Goal: Task Accomplishment & Management: Complete application form

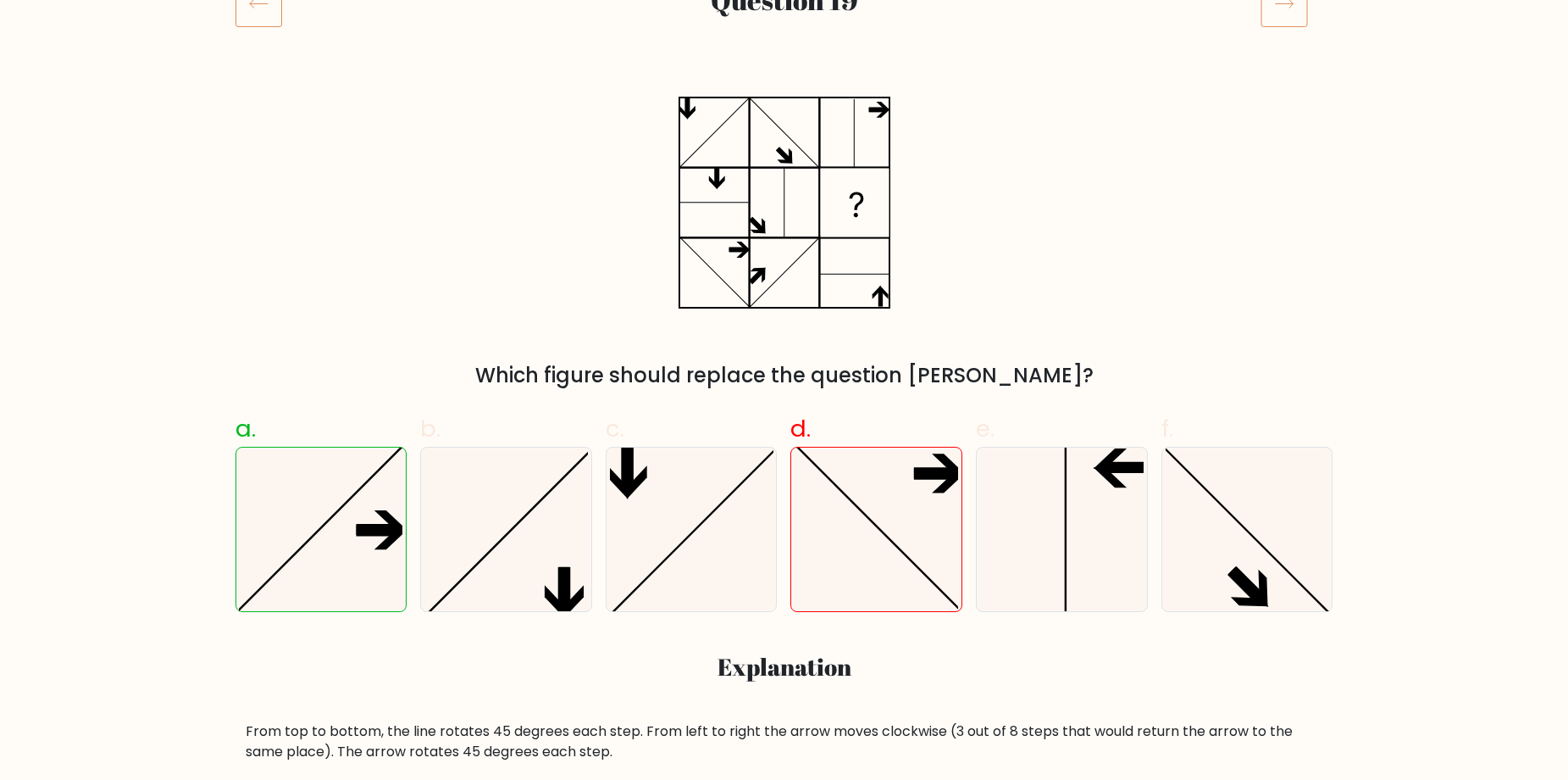
scroll to position [255, 0]
drag, startPoint x: 1204, startPoint y: 302, endPoint x: 1167, endPoint y: 160, distance: 146.7
click at [1174, 161] on div "Which figure should replace the question mark?" at bounding box center [784, 240] width 1119 height 306
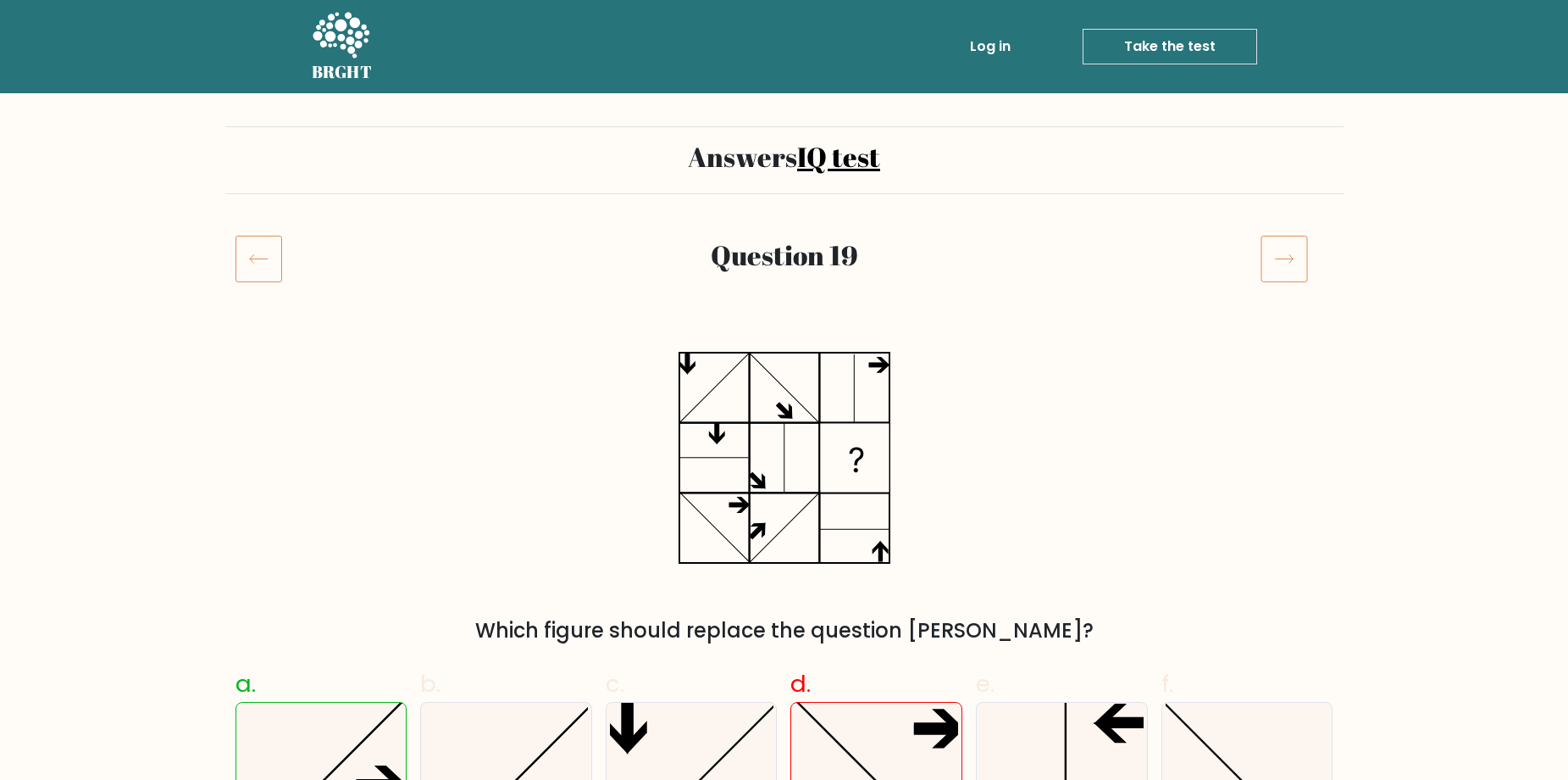
click at [351, 36] on icon at bounding box center [340, 36] width 59 height 51
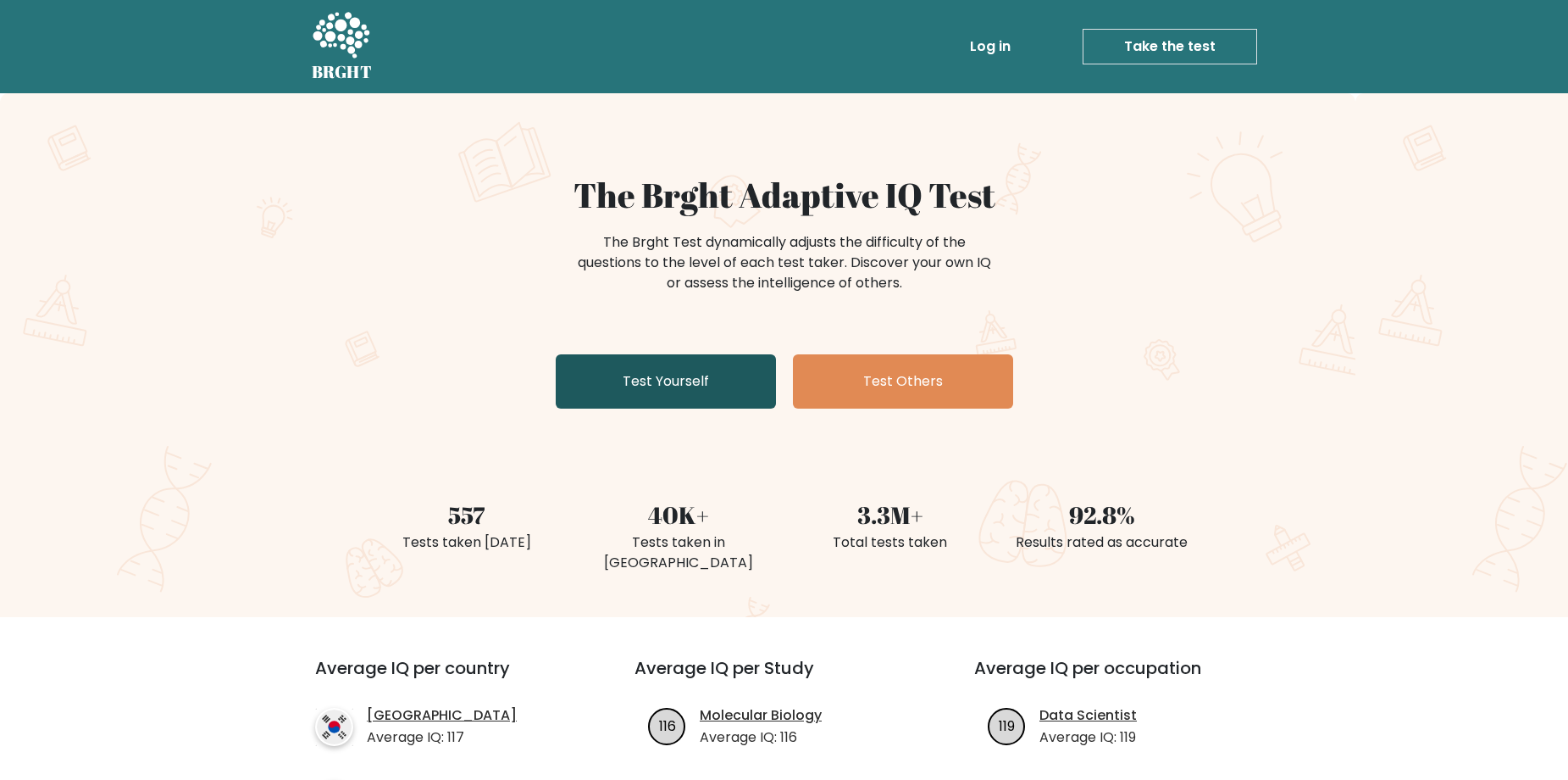
click at [678, 390] on link "Test Yourself" at bounding box center [666, 382] width 221 height 54
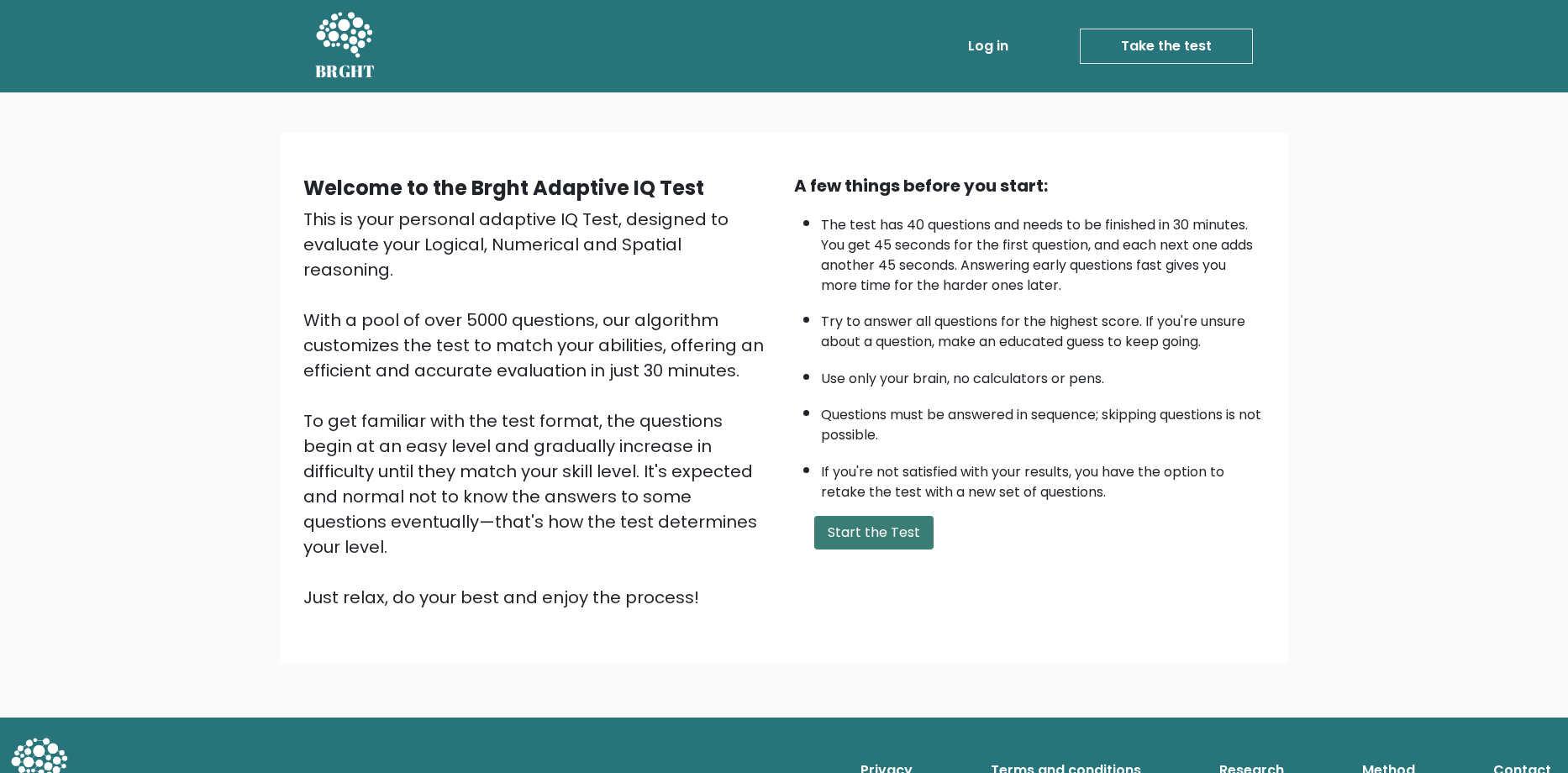
click at [854, 523] on button "Start the Test" at bounding box center [874, 532] width 120 height 34
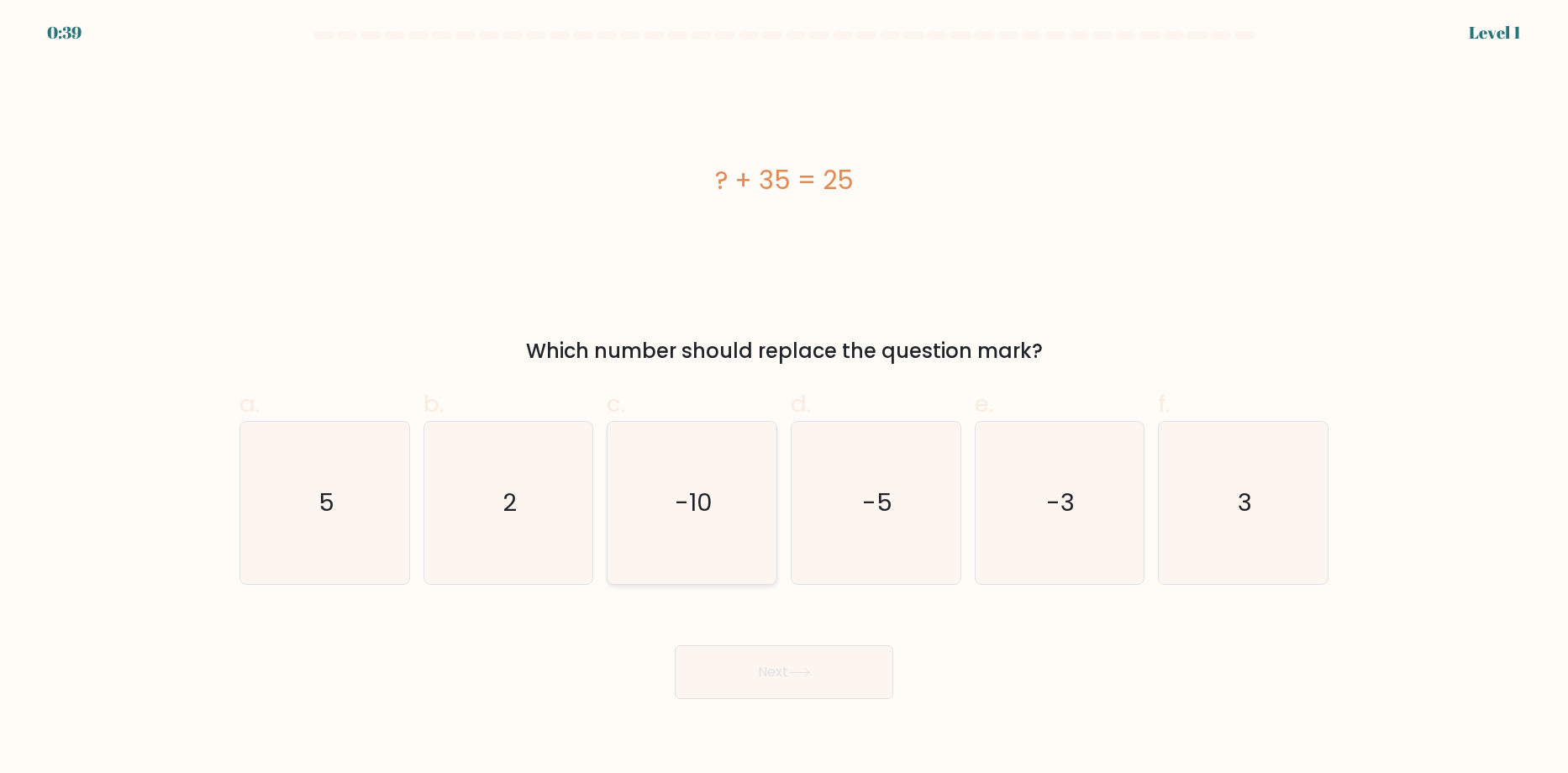
click at [730, 525] on icon "-10" at bounding box center [692, 503] width 162 height 162
click at [784, 398] on input "c. -10" at bounding box center [784, 392] width 1 height 11
radio input "true"
click at [793, 659] on button "Next" at bounding box center [784, 672] width 219 height 53
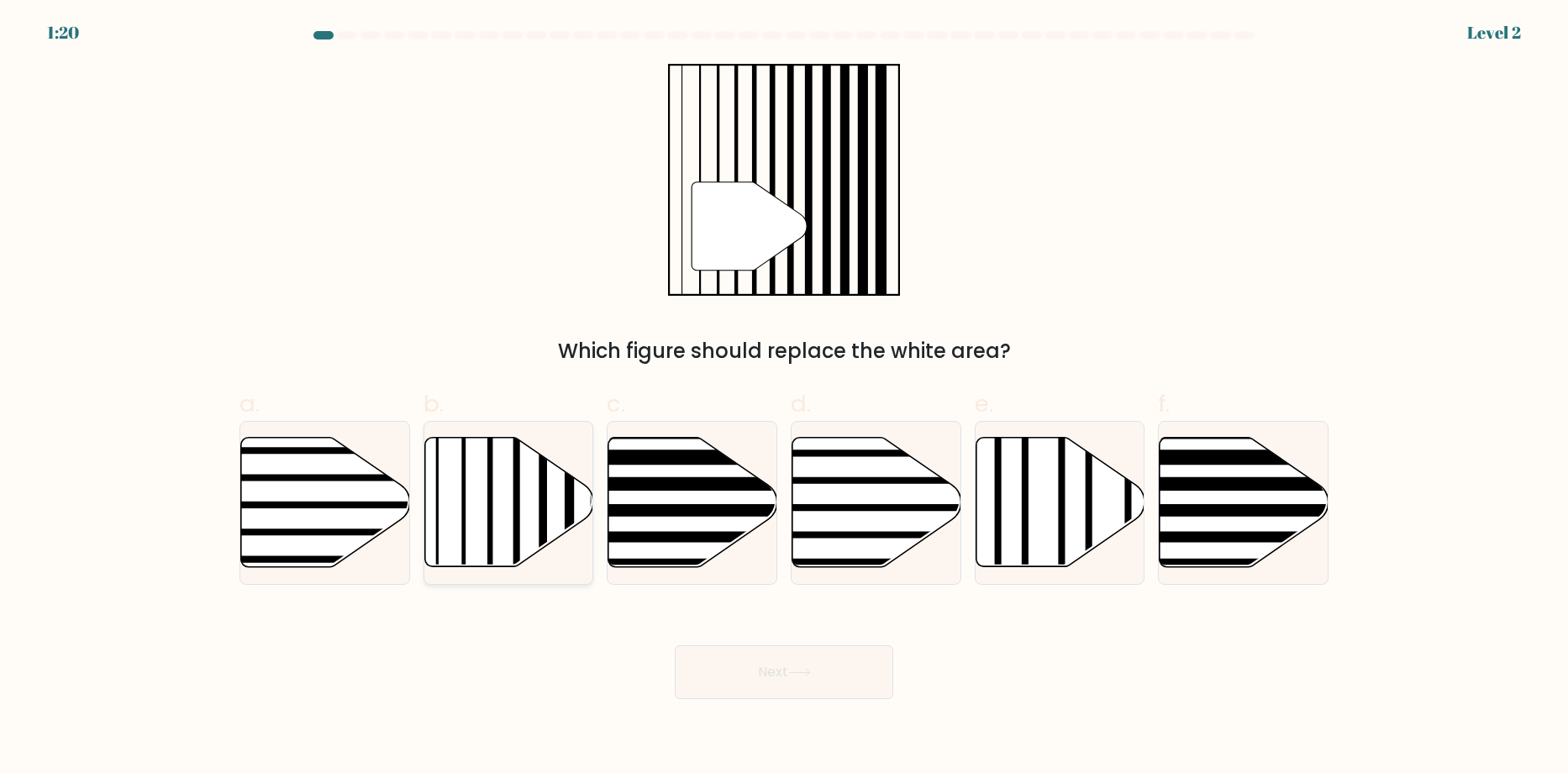
click at [477, 488] on icon at bounding box center [509, 502] width 169 height 130
click at [784, 398] on input "b." at bounding box center [784, 392] width 1 height 11
radio input "true"
click at [798, 663] on button "Next" at bounding box center [784, 672] width 219 height 53
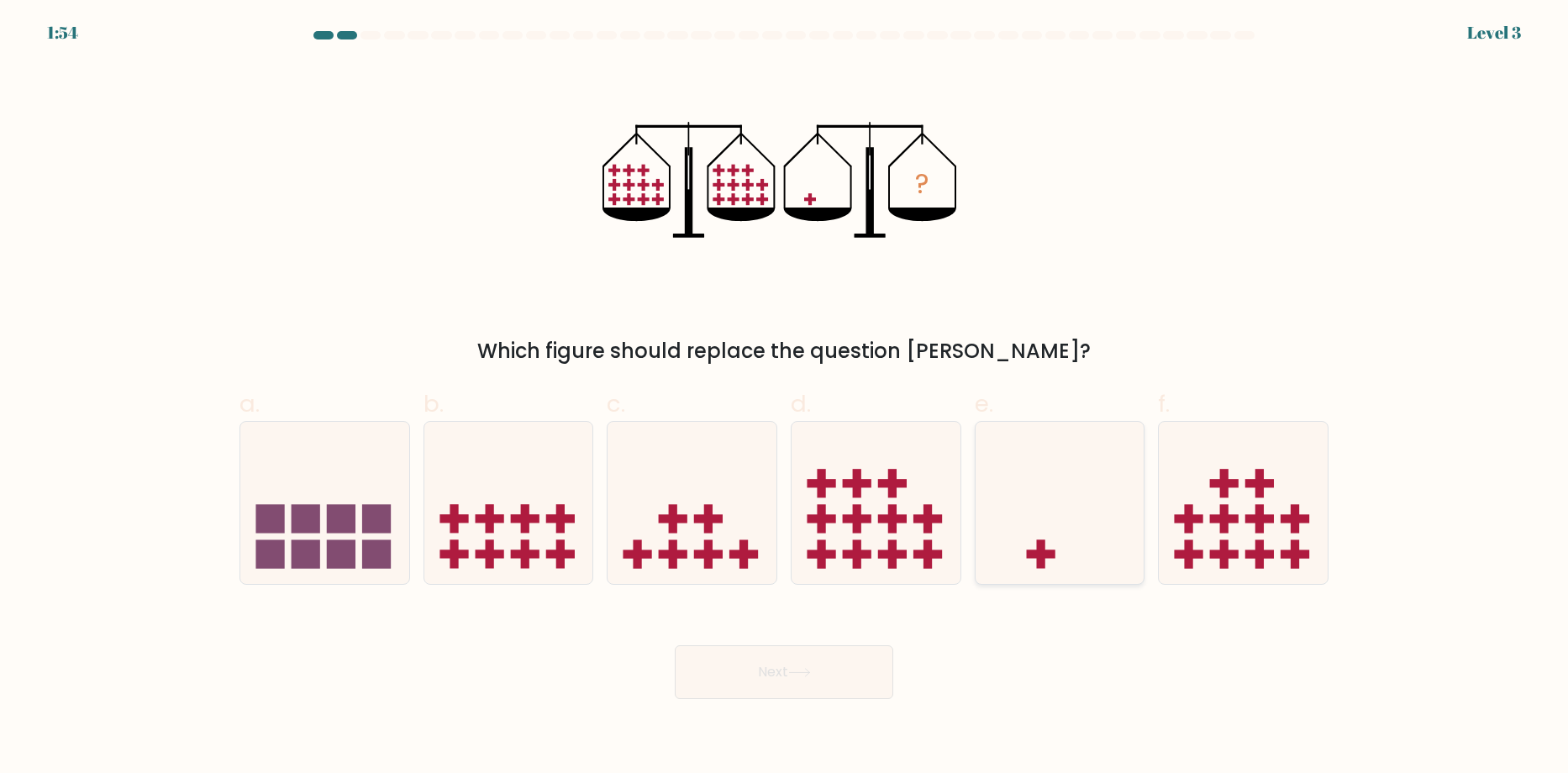
click at [1024, 535] on icon at bounding box center [1060, 503] width 169 height 140
click at [785, 398] on input "e." at bounding box center [784, 392] width 1 height 11
radio input "true"
click at [844, 688] on button "Next" at bounding box center [784, 672] width 219 height 53
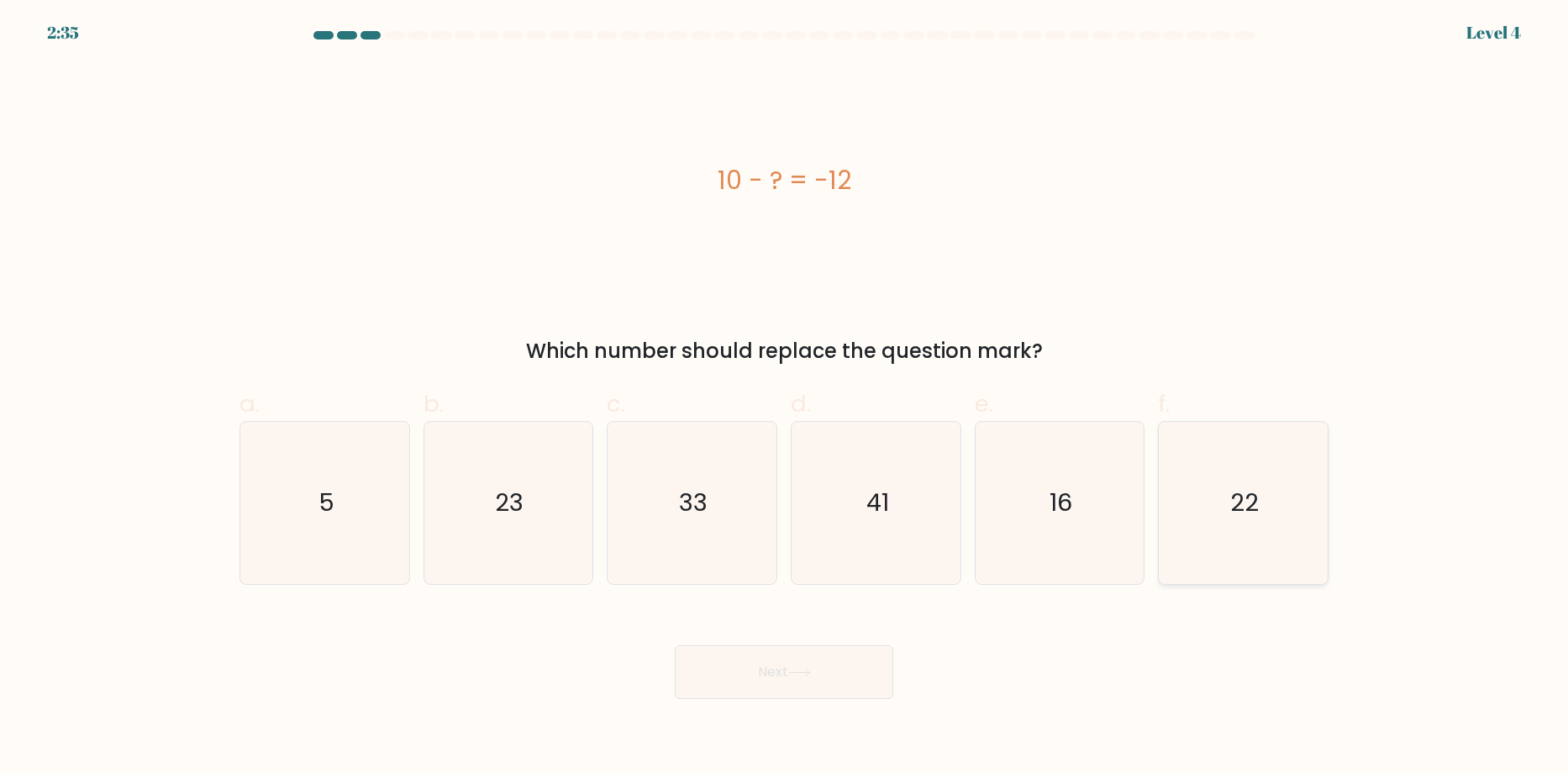
click at [1210, 506] on icon "22" at bounding box center [1243, 503] width 162 height 162
click at [785, 398] on input "f. 22" at bounding box center [784, 392] width 1 height 11
radio input "true"
click at [812, 651] on button "Next" at bounding box center [784, 672] width 219 height 53
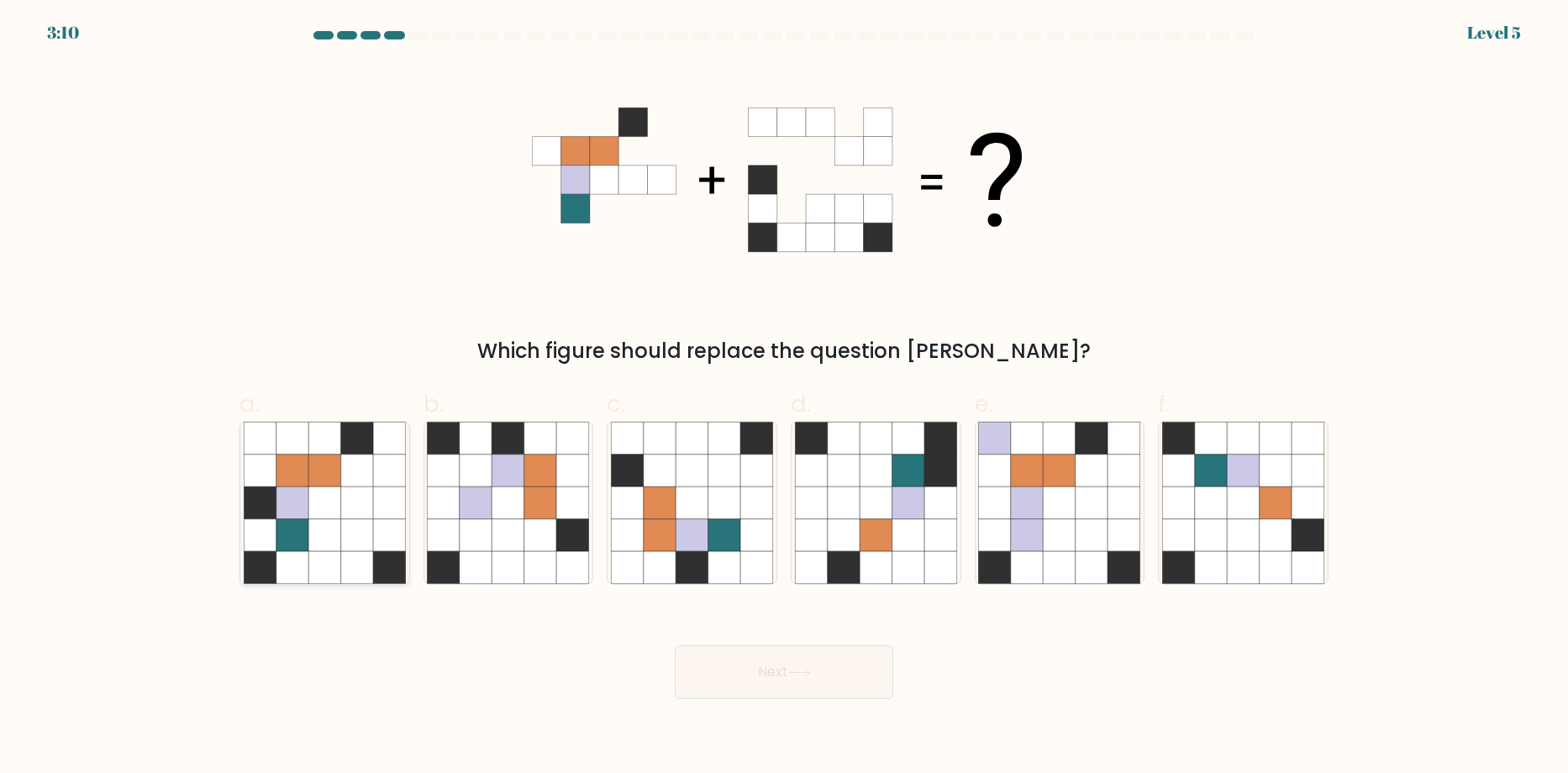
click at [311, 496] on icon at bounding box center [325, 503] width 32 height 32
click at [784, 398] on input "a." at bounding box center [784, 392] width 1 height 11
radio input "true"
click at [797, 679] on button "Next" at bounding box center [784, 672] width 219 height 53
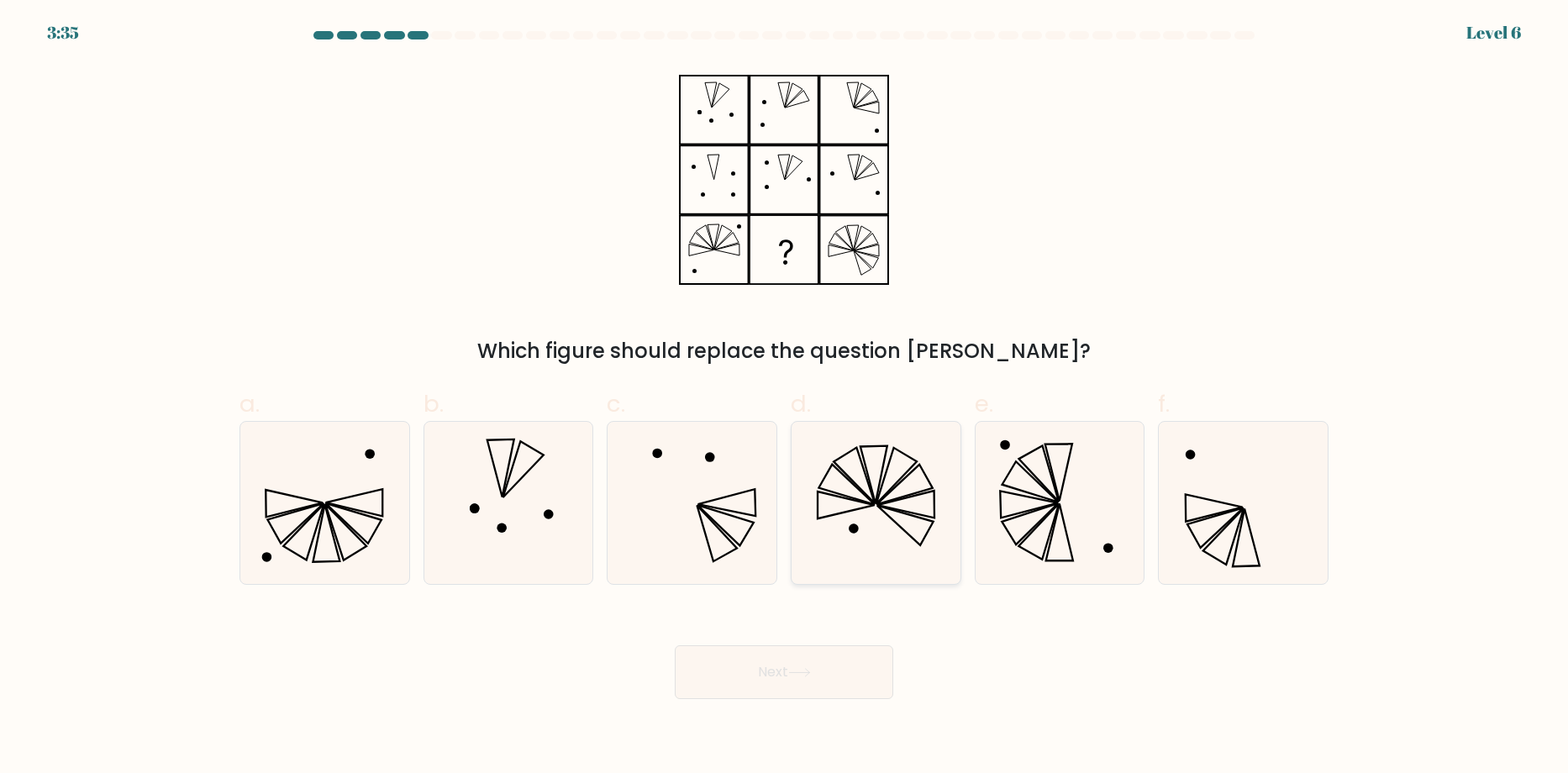
click at [897, 540] on icon at bounding box center [876, 503] width 162 height 162
click at [785, 398] on input "d." at bounding box center [784, 392] width 1 height 11
radio input "true"
click at [825, 683] on button "Next" at bounding box center [784, 672] width 219 height 53
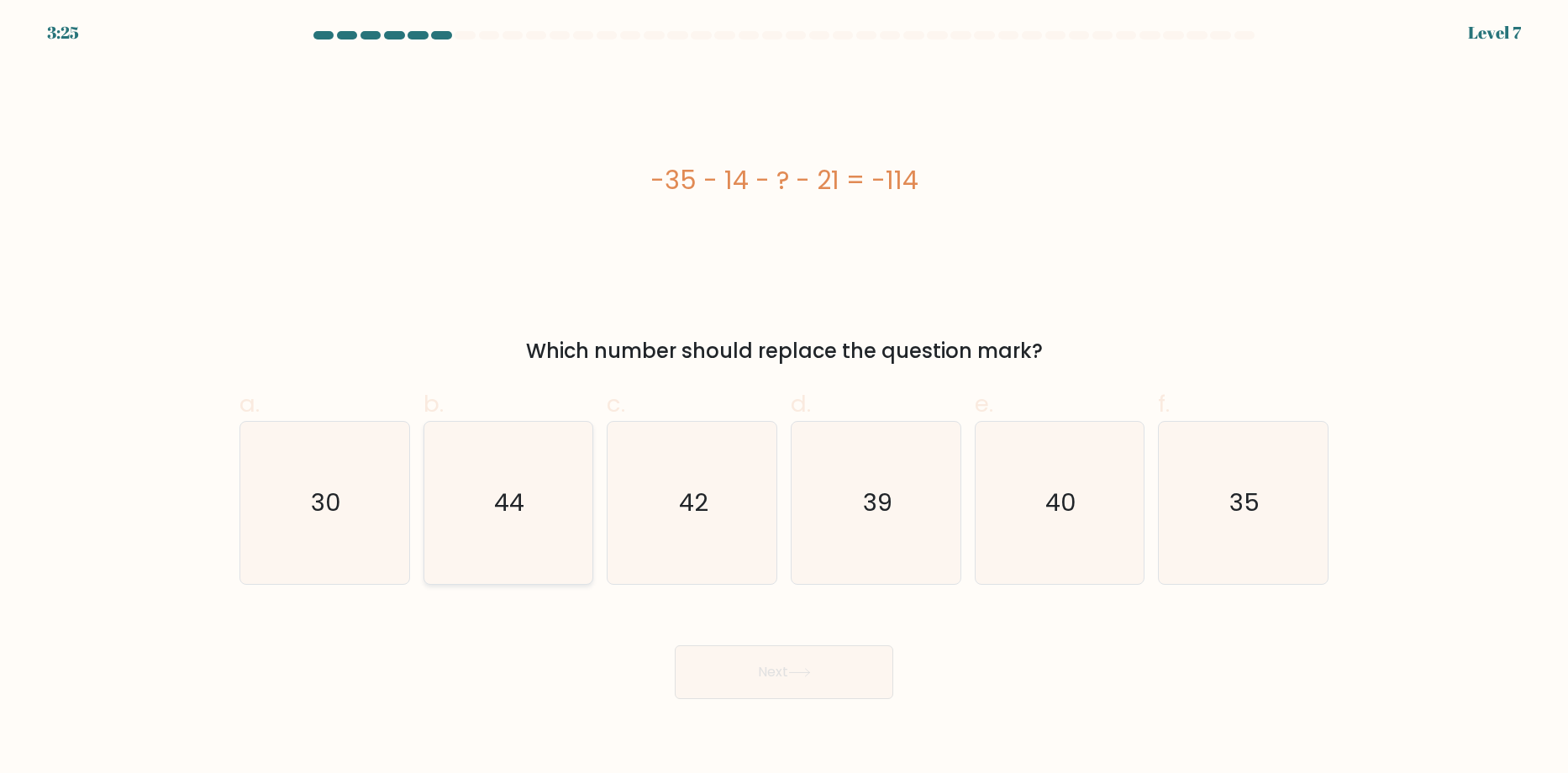
click at [493, 459] on icon "44" at bounding box center [508, 503] width 162 height 162
click at [784, 398] on input "b. 44" at bounding box center [784, 392] width 1 height 11
radio input "true"
click at [808, 659] on button "Next" at bounding box center [784, 672] width 219 height 53
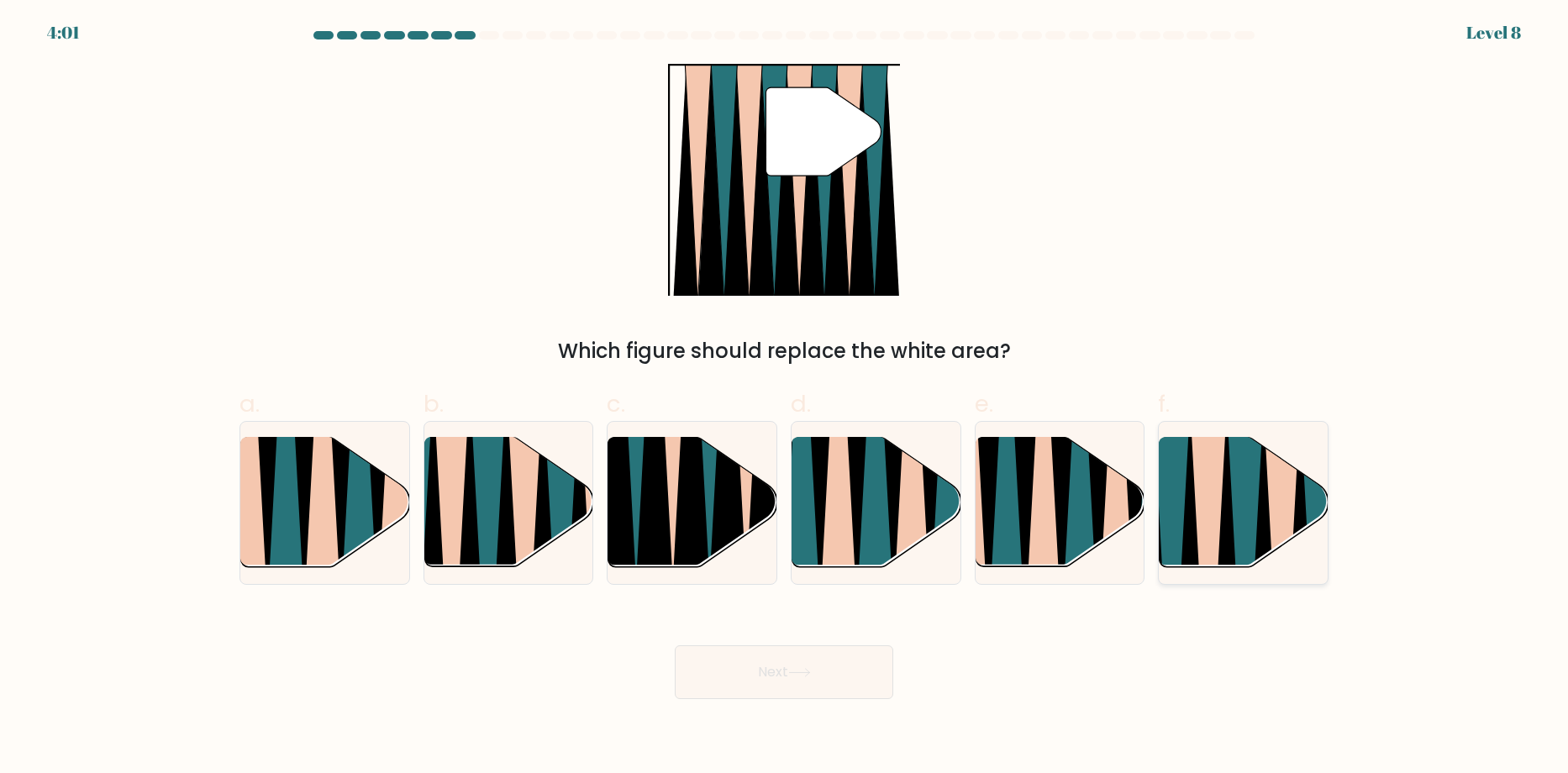
click at [1238, 482] on icon at bounding box center [1245, 573] width 38 height 338
click at [785, 398] on input "f." at bounding box center [784, 392] width 1 height 11
radio input "true"
click at [841, 644] on div "Next" at bounding box center [784, 651] width 1110 height 94
click at [835, 659] on button "Next" at bounding box center [784, 672] width 219 height 53
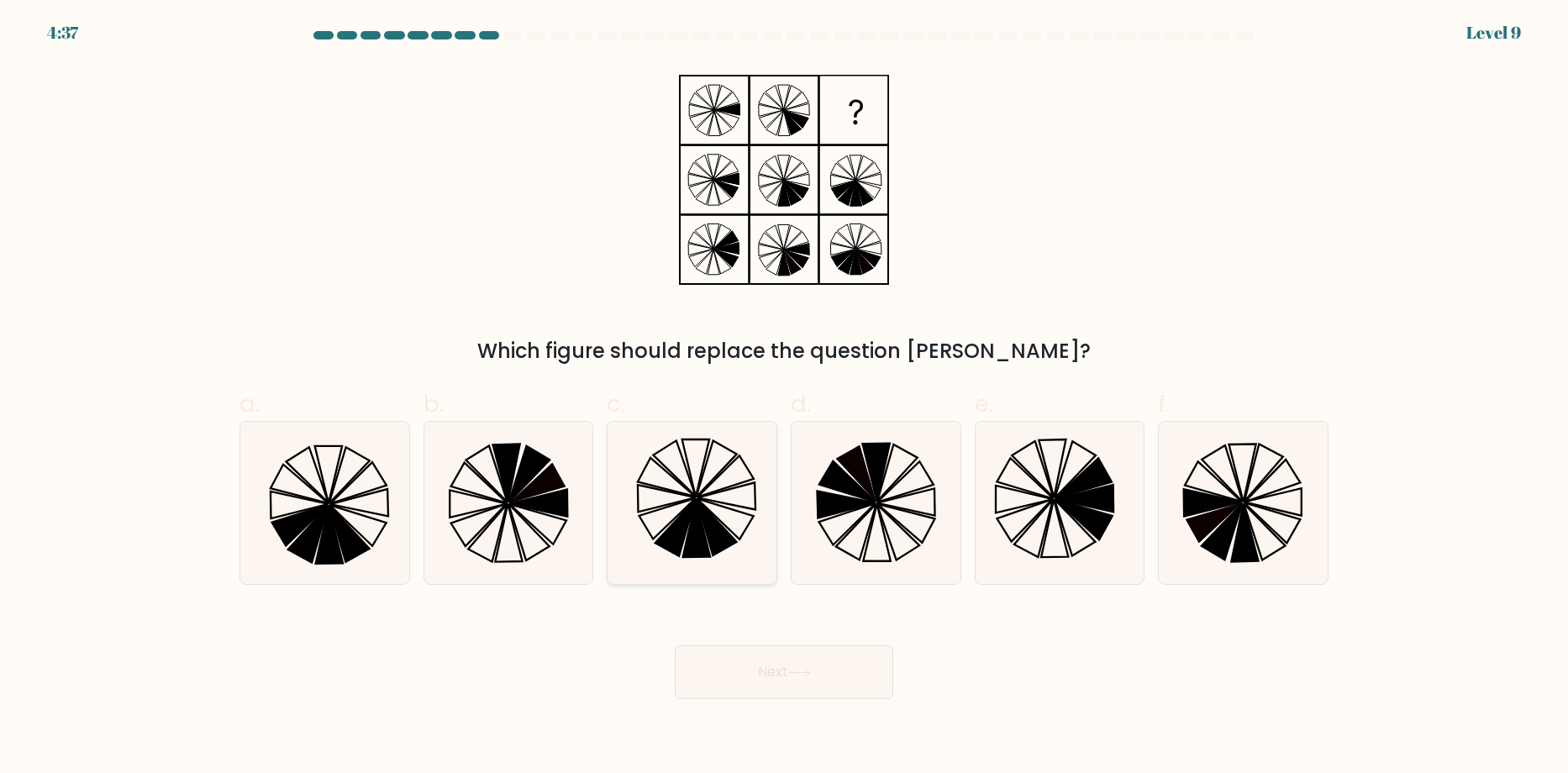
click at [671, 529] on icon at bounding box center [675, 528] width 41 height 56
click at [784, 398] on input "c." at bounding box center [784, 392] width 1 height 11
radio input "true"
click at [785, 657] on button "Next" at bounding box center [784, 672] width 219 height 53
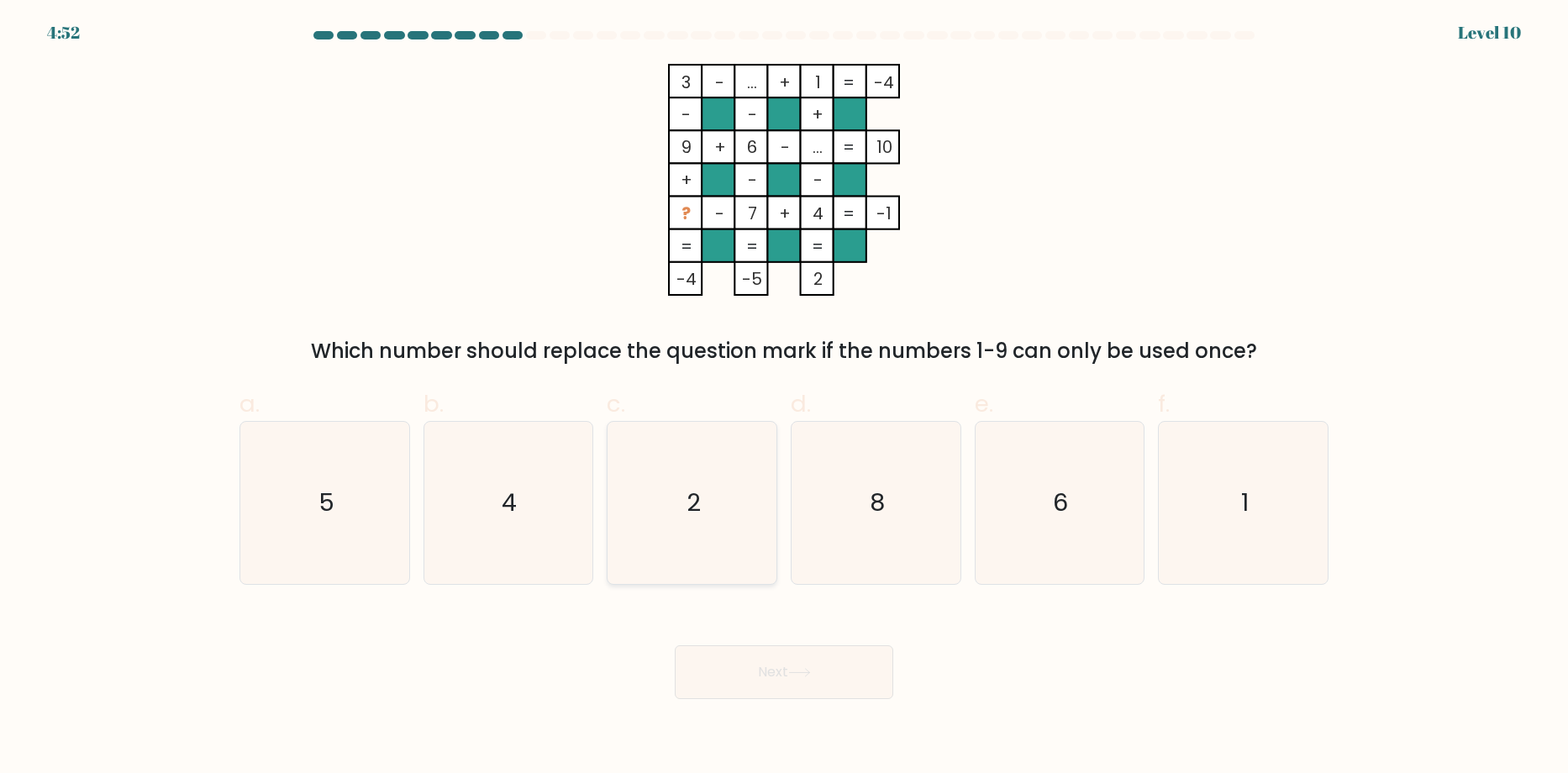
click at [690, 430] on icon "2" at bounding box center [692, 503] width 162 height 162
click at [784, 398] on input "c. 2" at bounding box center [784, 392] width 1 height 11
radio input "true"
click at [810, 661] on button "Next" at bounding box center [784, 672] width 219 height 53
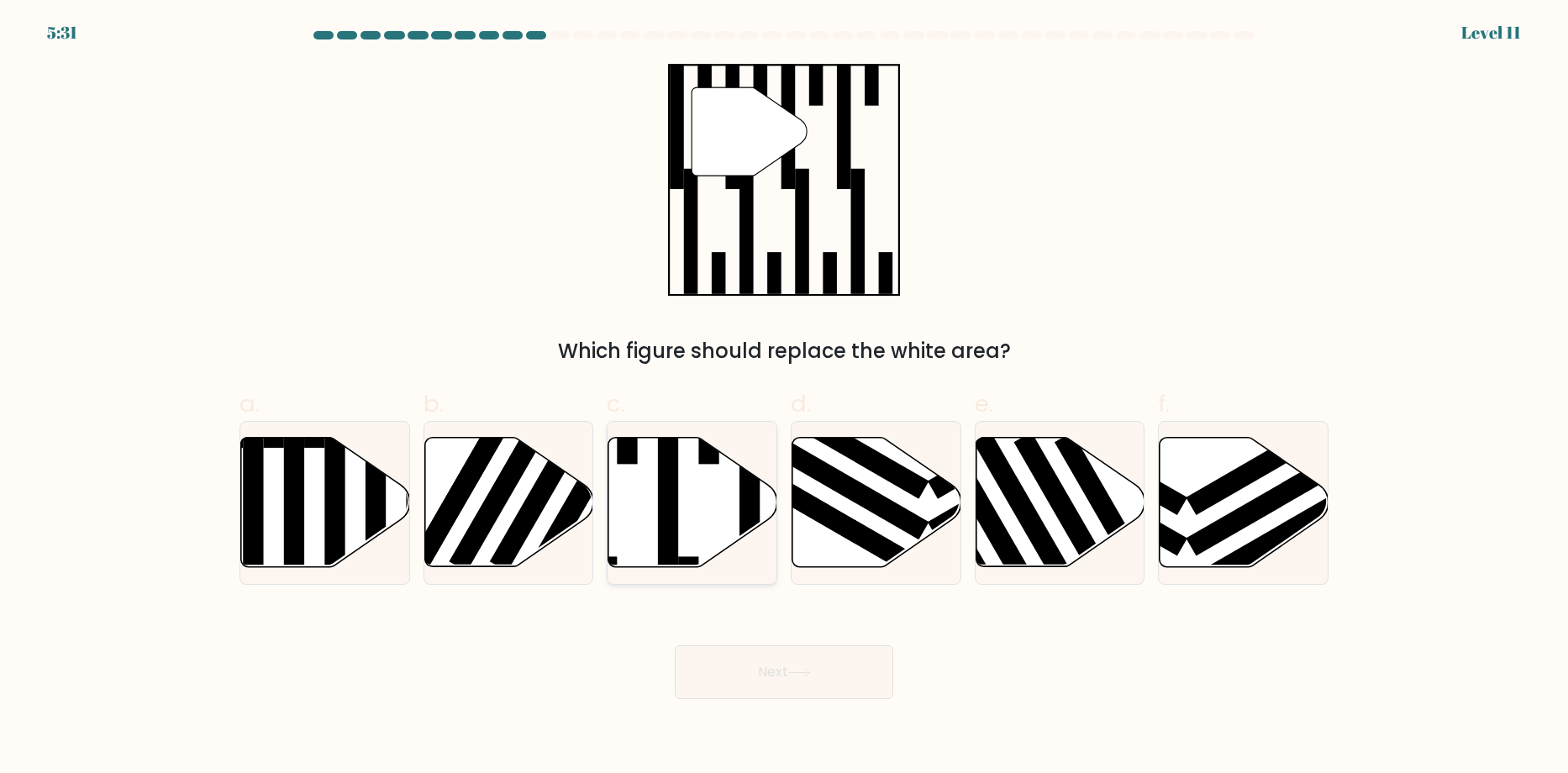
click at [685, 505] on icon at bounding box center [693, 502] width 169 height 130
click at [784, 398] on input "c." at bounding box center [784, 392] width 1 height 11
radio input "true"
click at [798, 676] on icon at bounding box center [799, 672] width 23 height 9
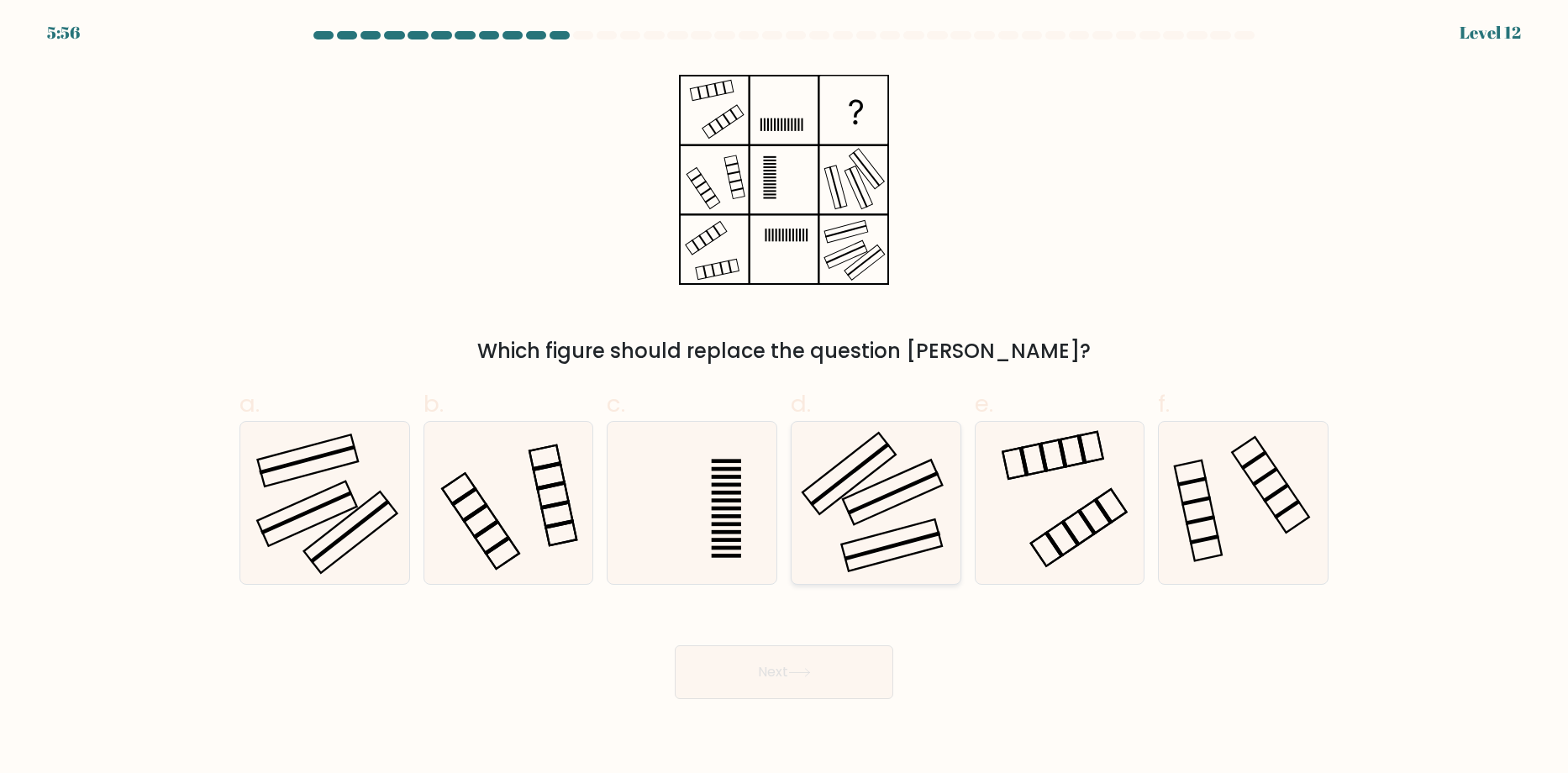
click at [892, 523] on icon at bounding box center [876, 503] width 162 height 162
click at [785, 398] on input "d." at bounding box center [784, 392] width 1 height 11
radio input "true"
click at [361, 541] on rect at bounding box center [349, 532] width 93 height 81
click at [784, 398] on input "a." at bounding box center [784, 392] width 1 height 11
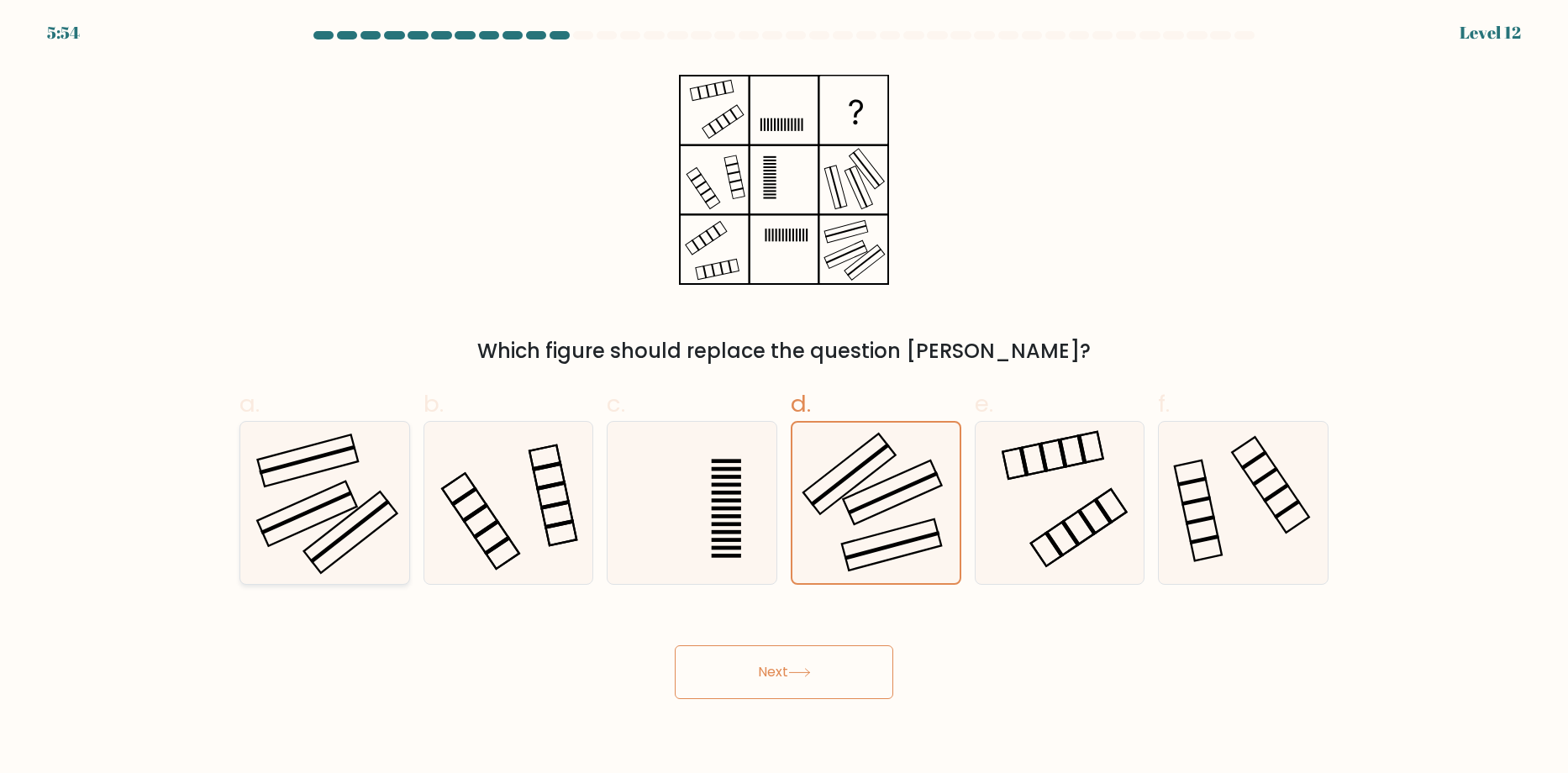
radio input "true"
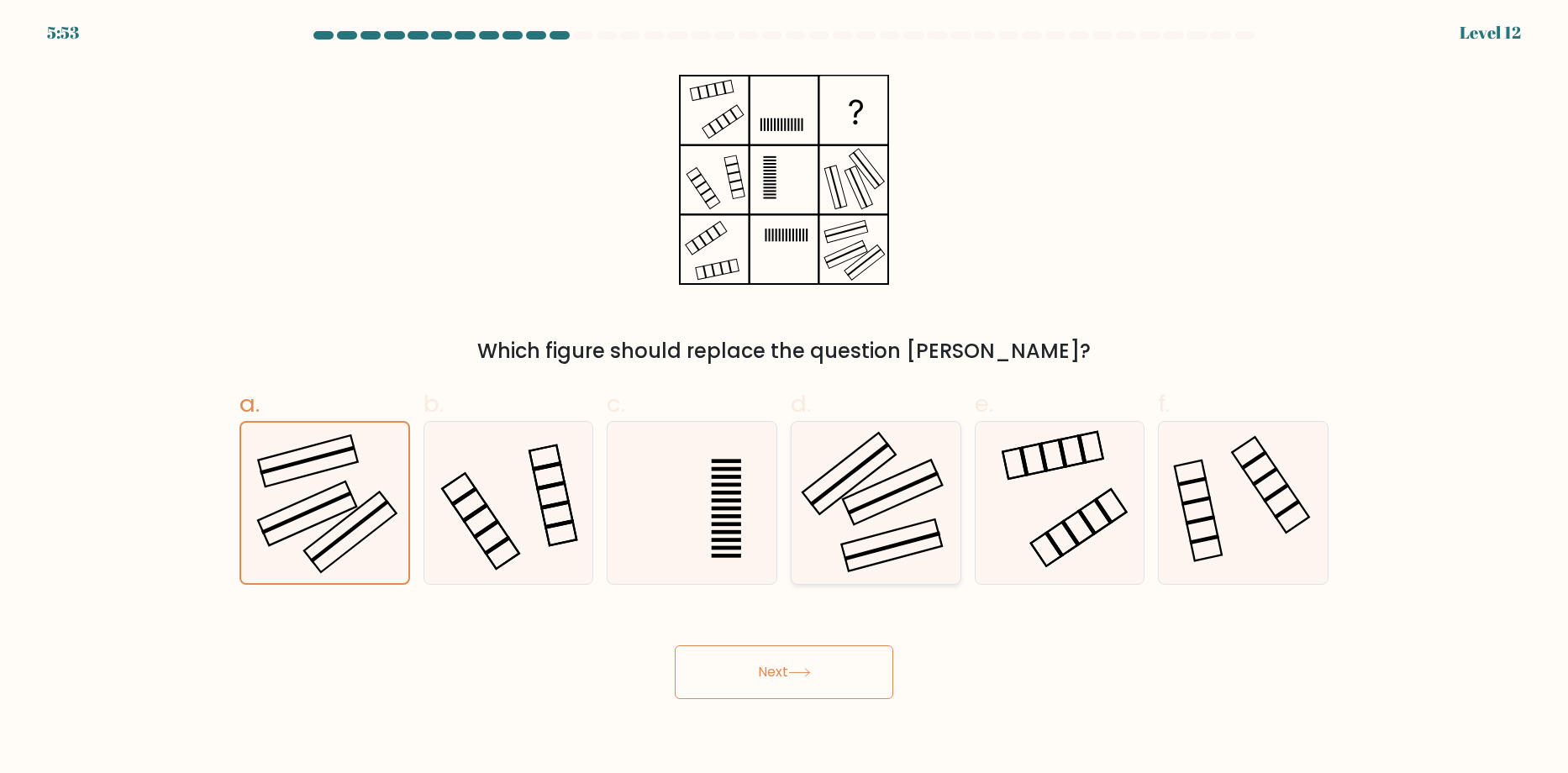
click at [876, 503] on rect at bounding box center [893, 493] width 92 height 44
click at [785, 398] on input "d." at bounding box center [784, 392] width 1 height 11
radio input "true"
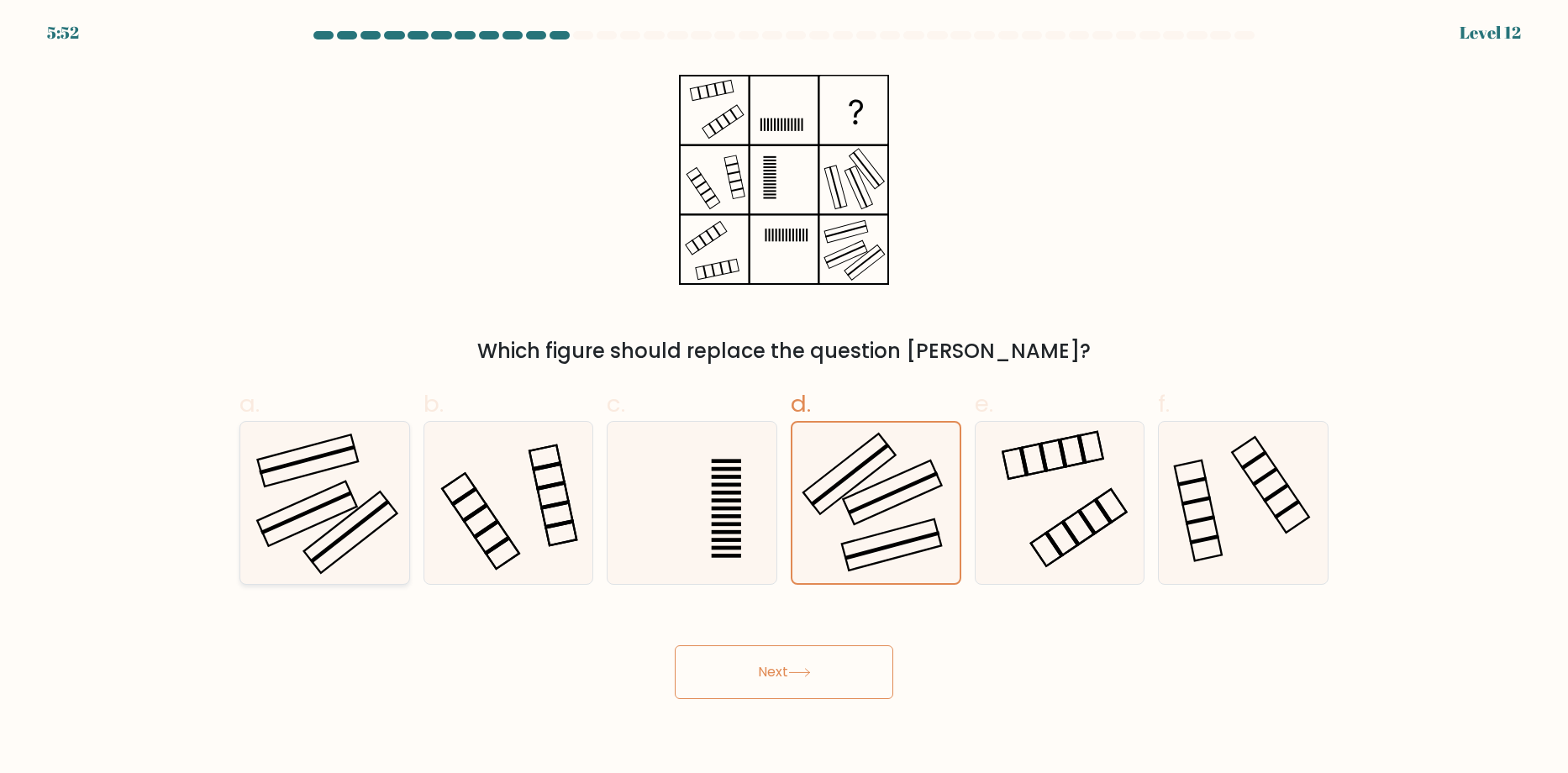
click at [357, 578] on icon at bounding box center [325, 503] width 162 height 162
click at [784, 398] on input "a." at bounding box center [784, 392] width 1 height 11
radio input "true"
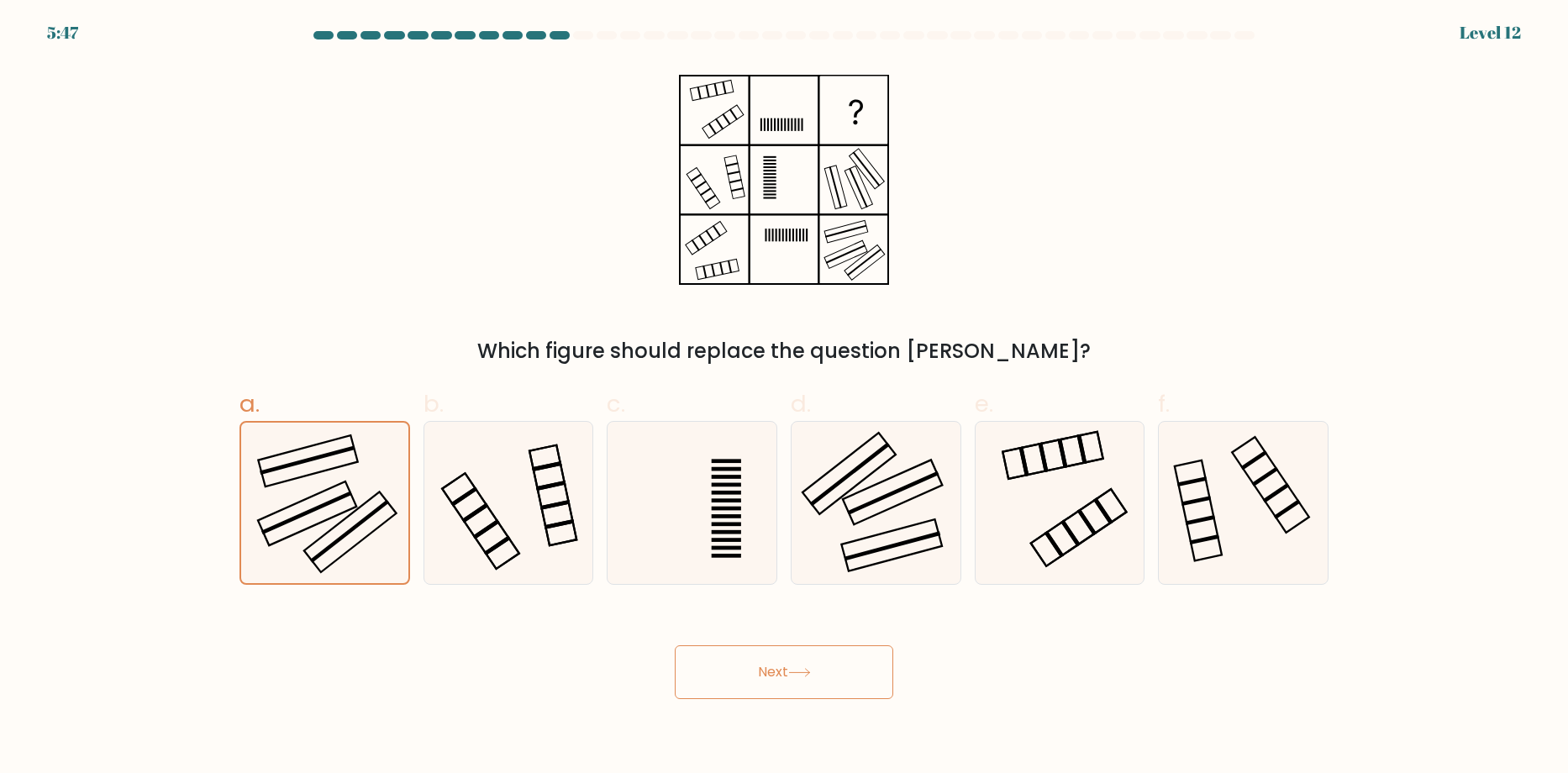
click at [833, 670] on button "Next" at bounding box center [784, 672] width 219 height 53
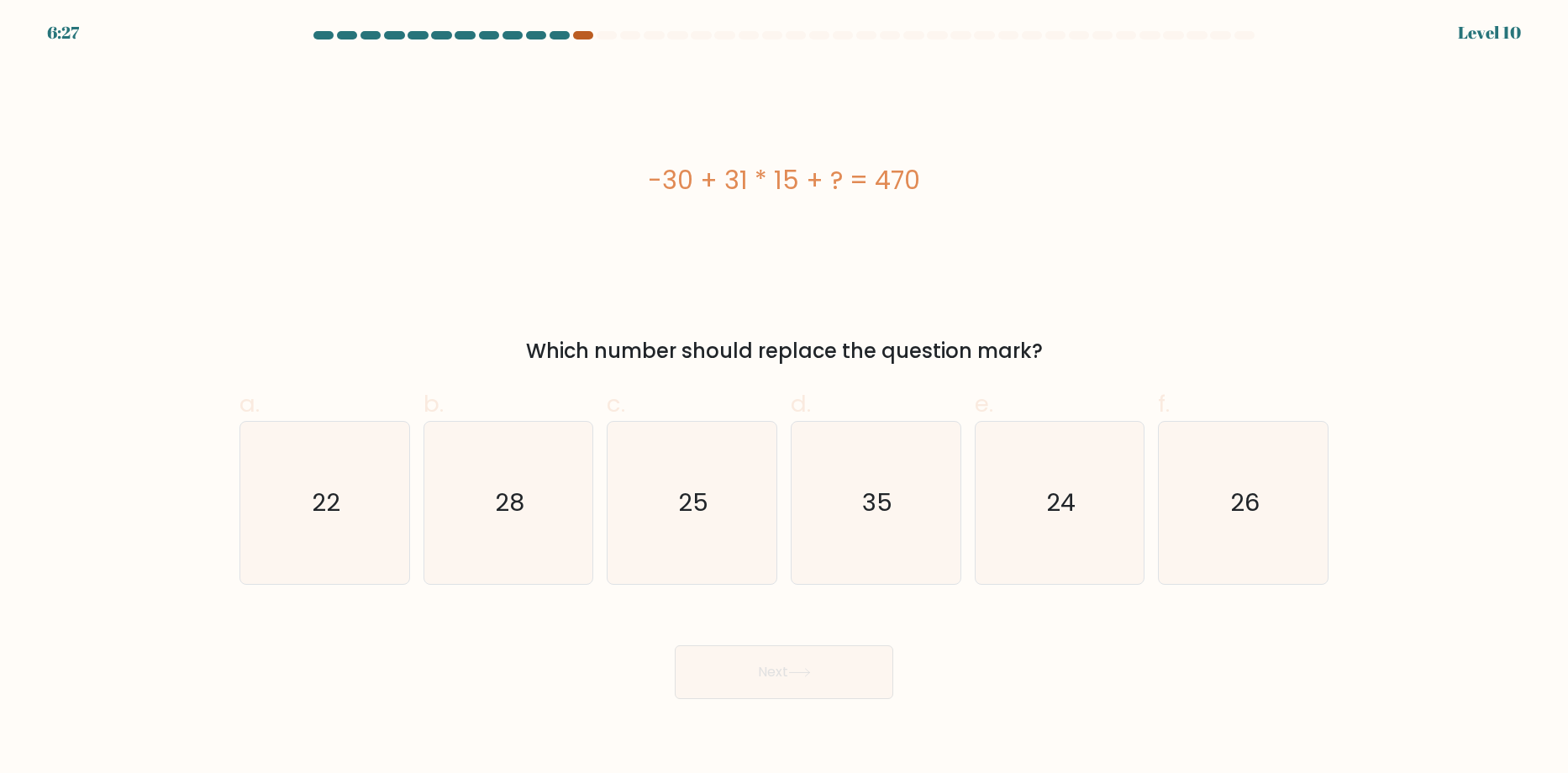
click at [584, 37] on div at bounding box center [583, 35] width 20 height 8
click at [557, 33] on div at bounding box center [559, 35] width 20 height 8
click at [916, 519] on icon "35" at bounding box center [876, 503] width 162 height 162
click at [785, 398] on input "d. 35" at bounding box center [784, 392] width 1 height 11
radio input "true"
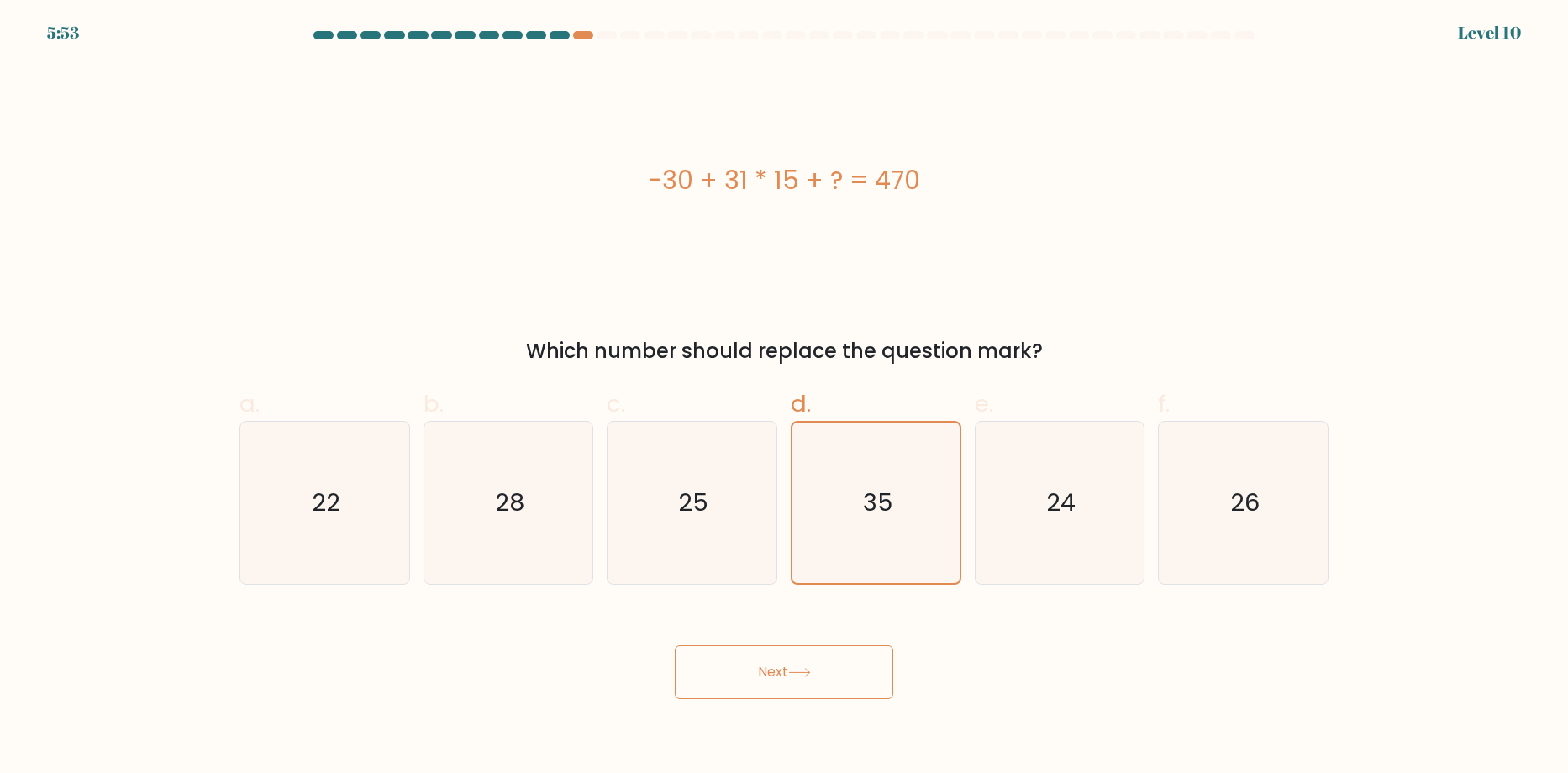
click at [772, 678] on button "Next" at bounding box center [784, 672] width 219 height 53
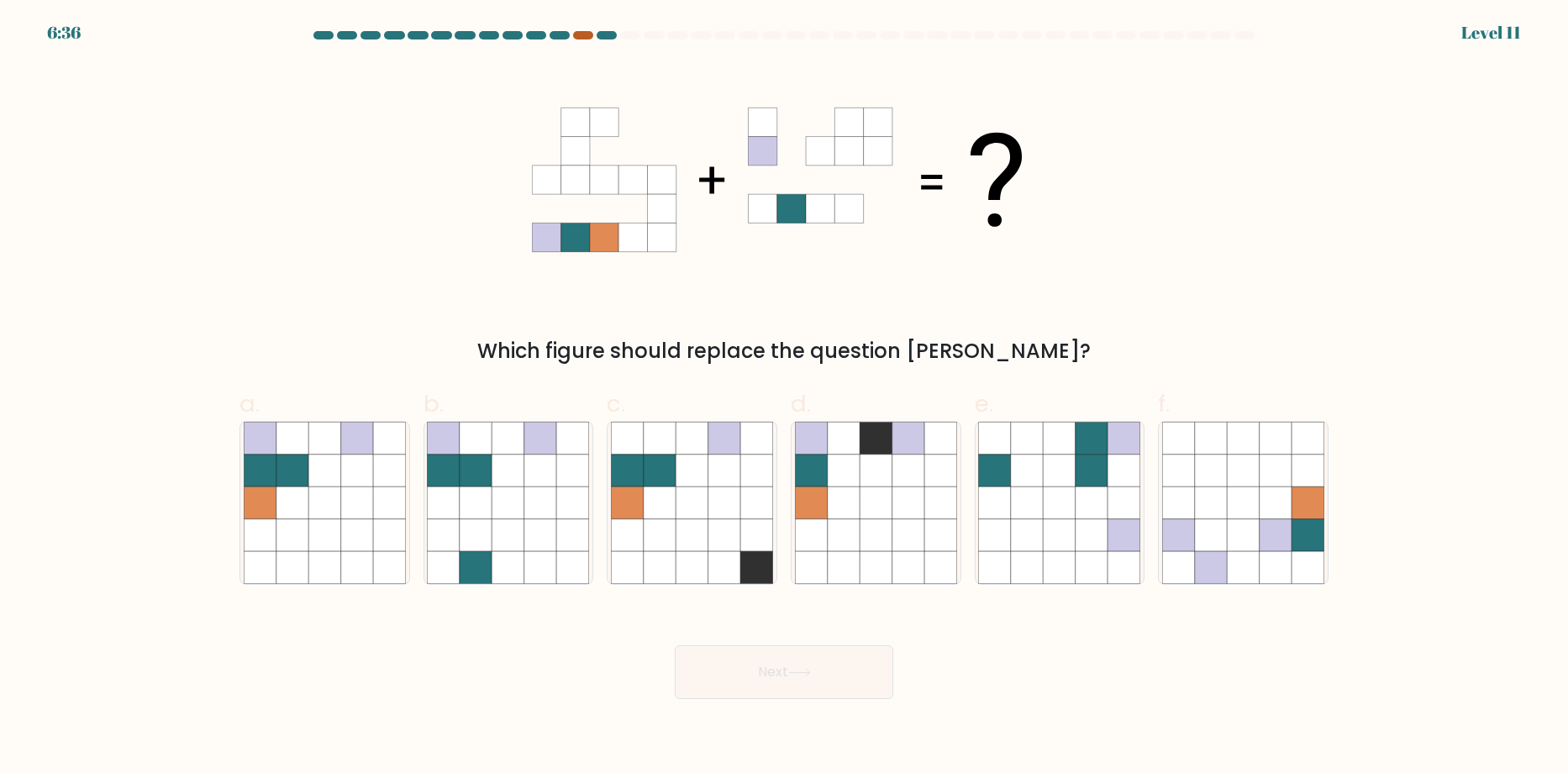
click at [586, 34] on div at bounding box center [583, 35] width 20 height 8
click at [312, 513] on icon at bounding box center [325, 503] width 32 height 32
click at [784, 398] on input "a." at bounding box center [784, 392] width 1 height 11
radio input "true"
click at [747, 694] on button "Next" at bounding box center [784, 672] width 219 height 53
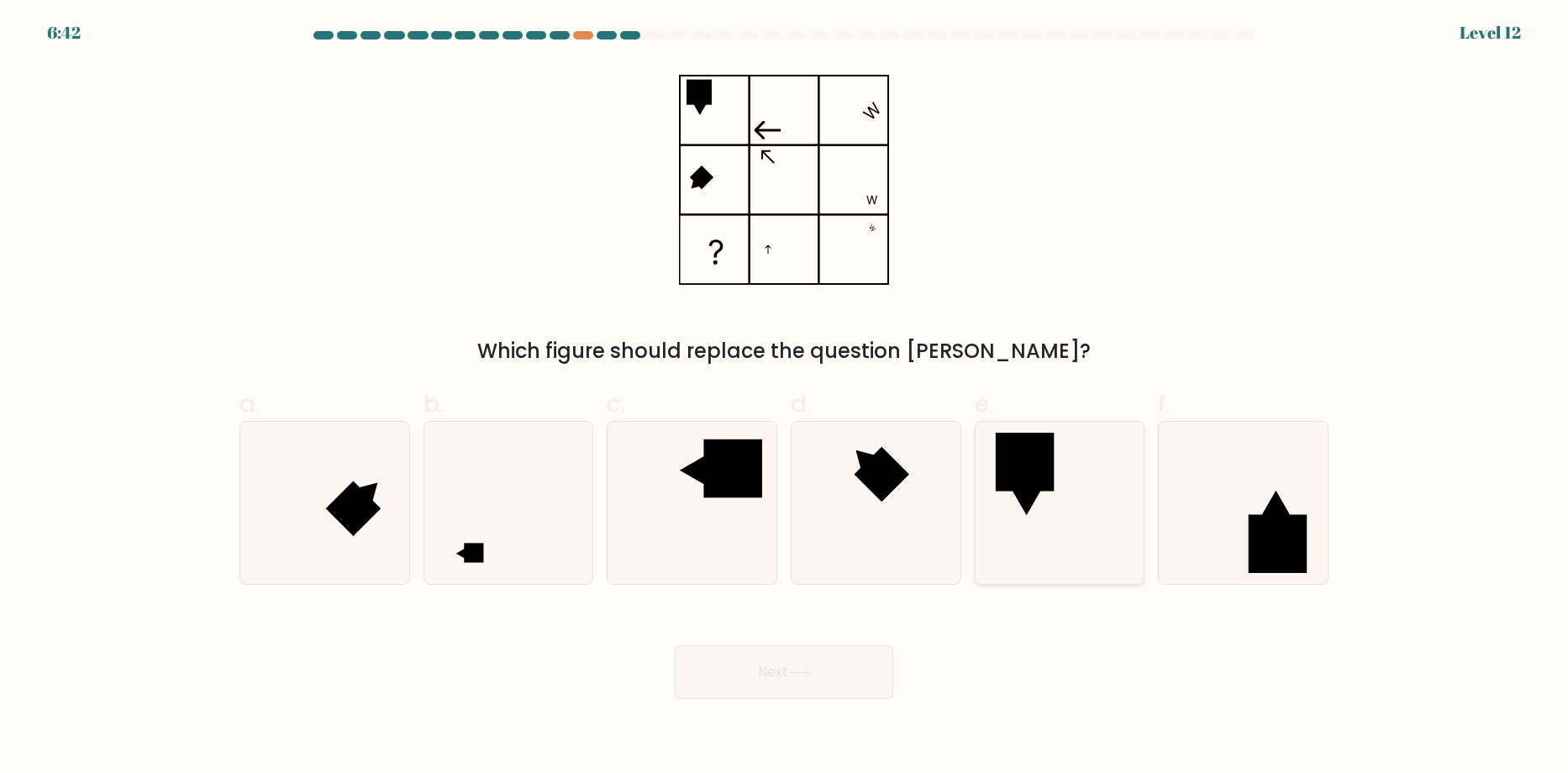
click at [1098, 518] on icon at bounding box center [1059, 503] width 162 height 162
click at [785, 398] on input "e." at bounding box center [784, 392] width 1 height 11
radio input "true"
click at [769, 666] on button "Next" at bounding box center [784, 672] width 219 height 53
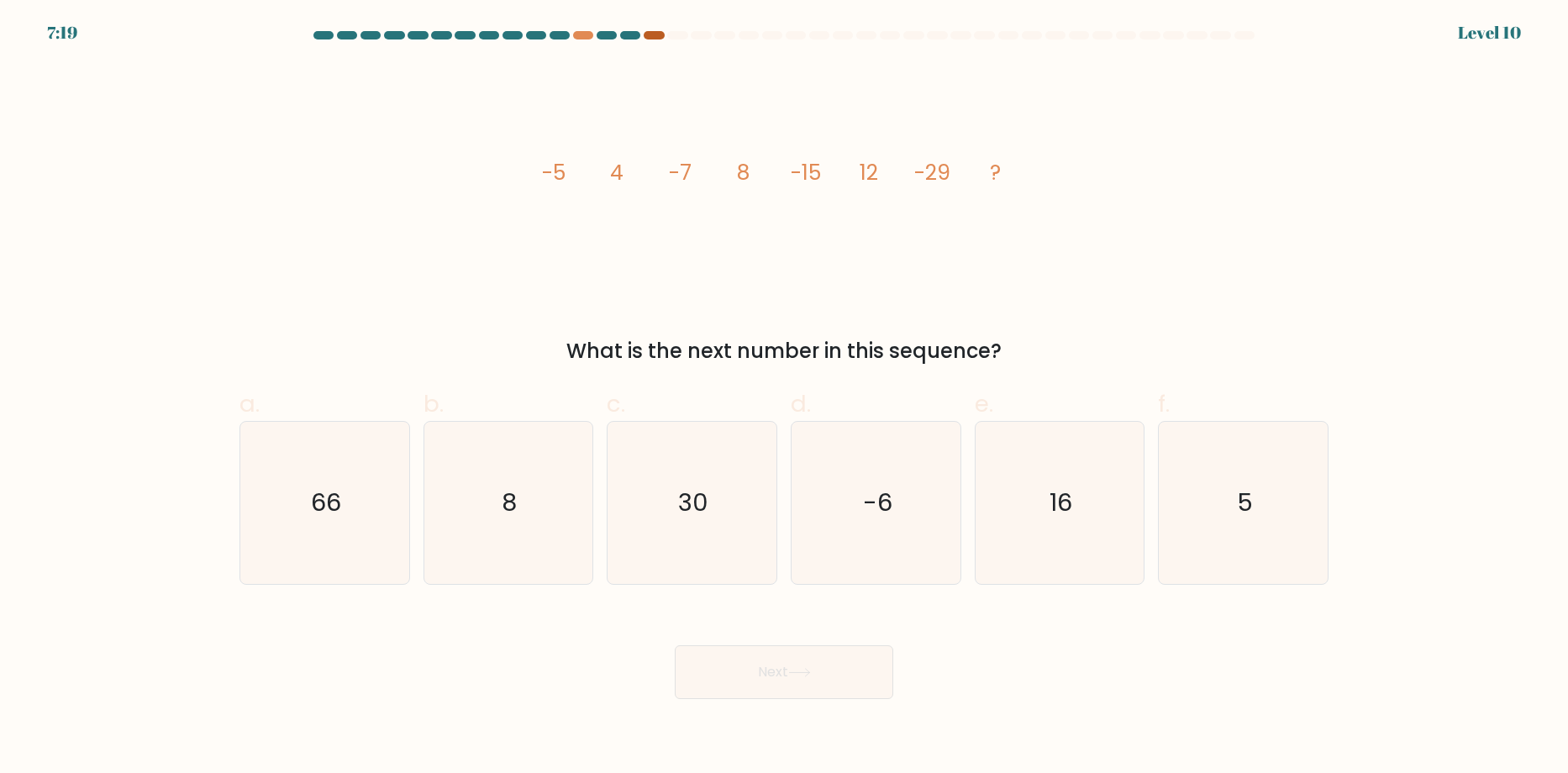
click at [654, 37] on div at bounding box center [653, 35] width 20 height 8
drag, startPoint x: 1036, startPoint y: 521, endPoint x: 1015, endPoint y: 524, distance: 21.2
click at [1033, 521] on icon "16" at bounding box center [1059, 503] width 162 height 162
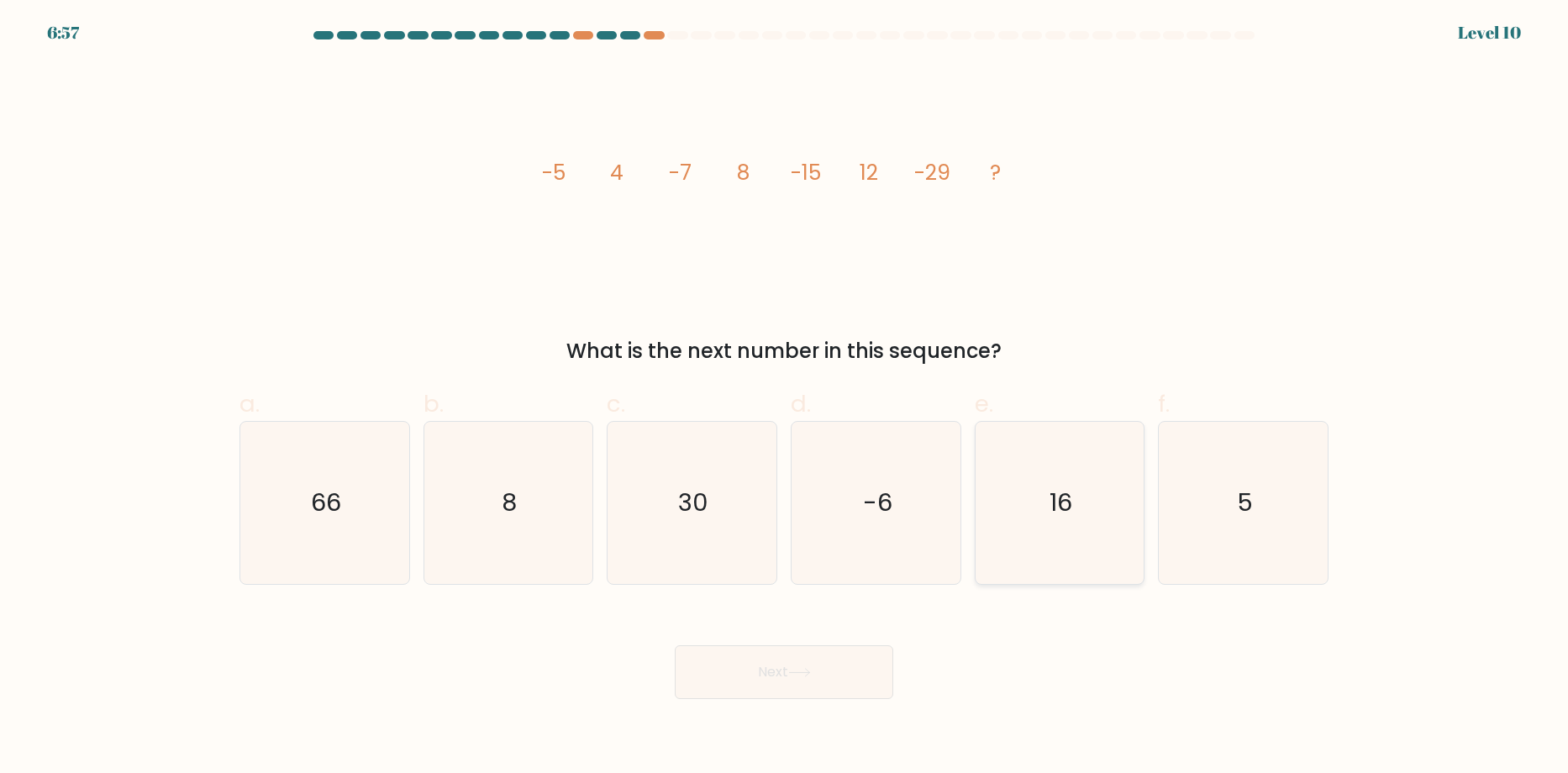
click at [785, 398] on input "e. 16" at bounding box center [784, 392] width 1 height 11
radio input "true"
click at [791, 680] on button "Next" at bounding box center [784, 672] width 219 height 53
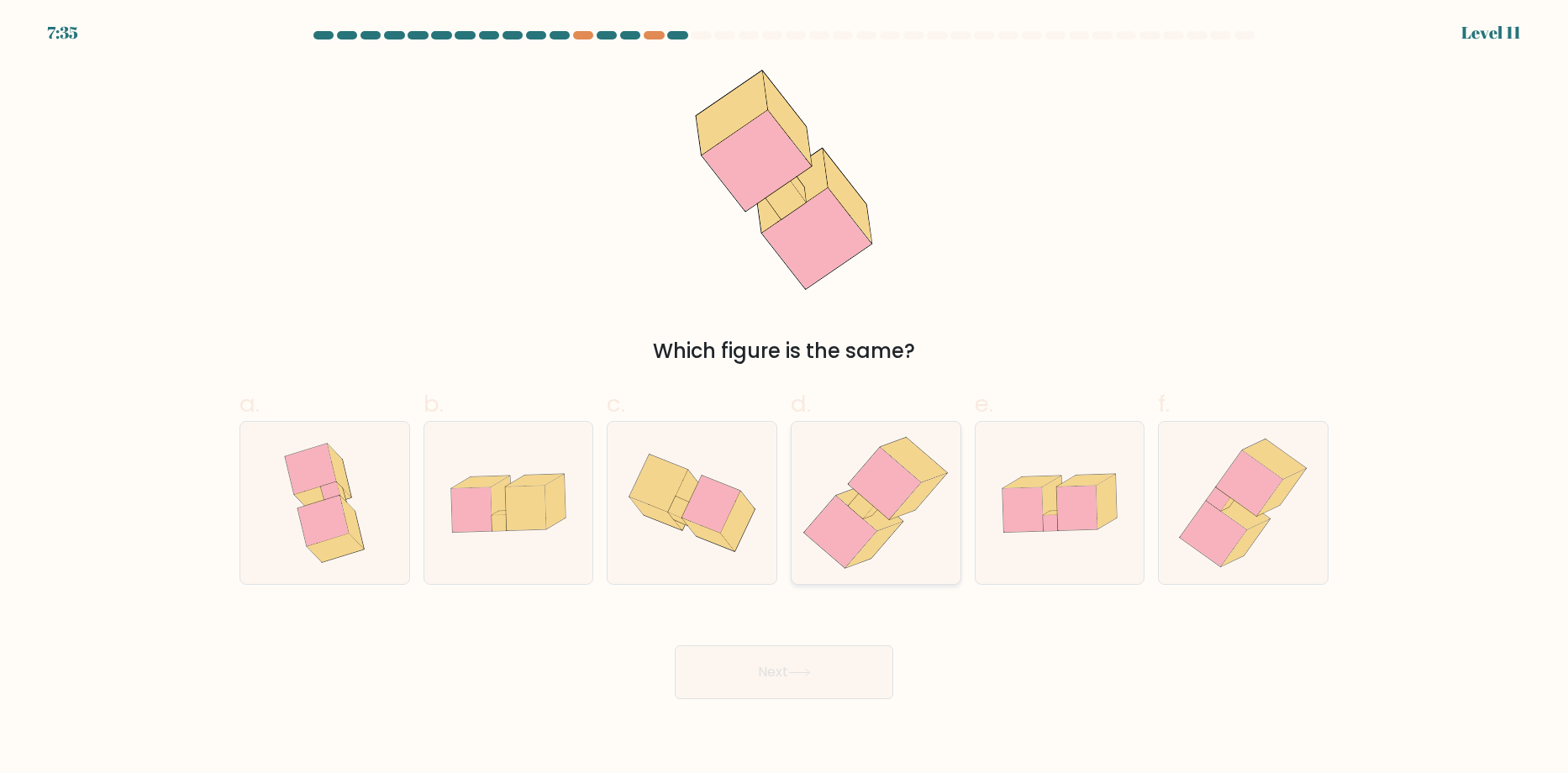
click at [854, 512] on icon at bounding box center [861, 506] width 26 height 26
click at [785, 398] on input "d." at bounding box center [784, 392] width 1 height 11
radio input "true"
click at [837, 663] on button "Next" at bounding box center [784, 672] width 219 height 53
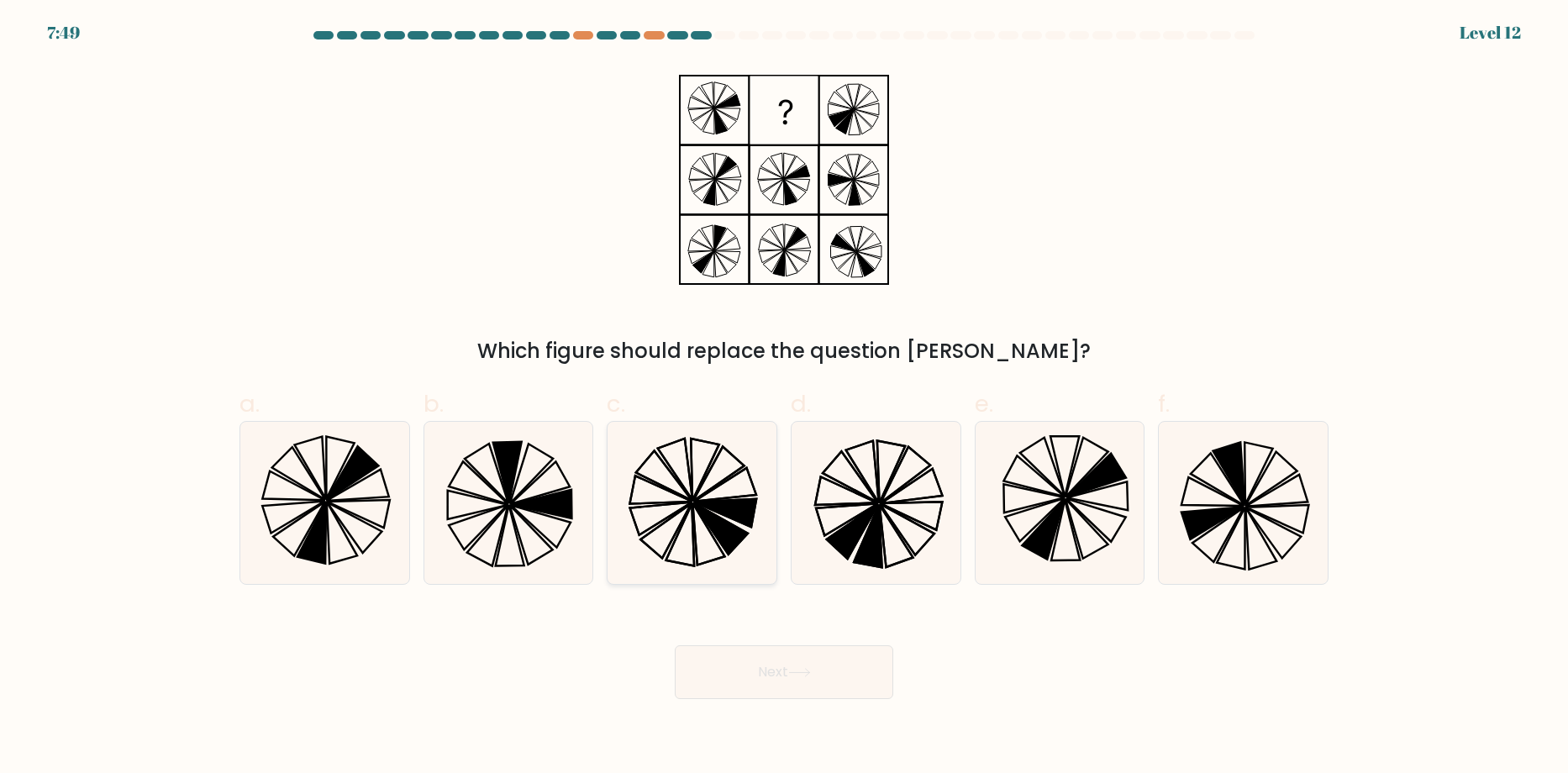
click at [733, 504] on icon at bounding box center [725, 513] width 62 height 28
click at [784, 398] on input "c." at bounding box center [784, 392] width 1 height 11
radio input "true"
click at [810, 669] on icon at bounding box center [799, 673] width 20 height 8
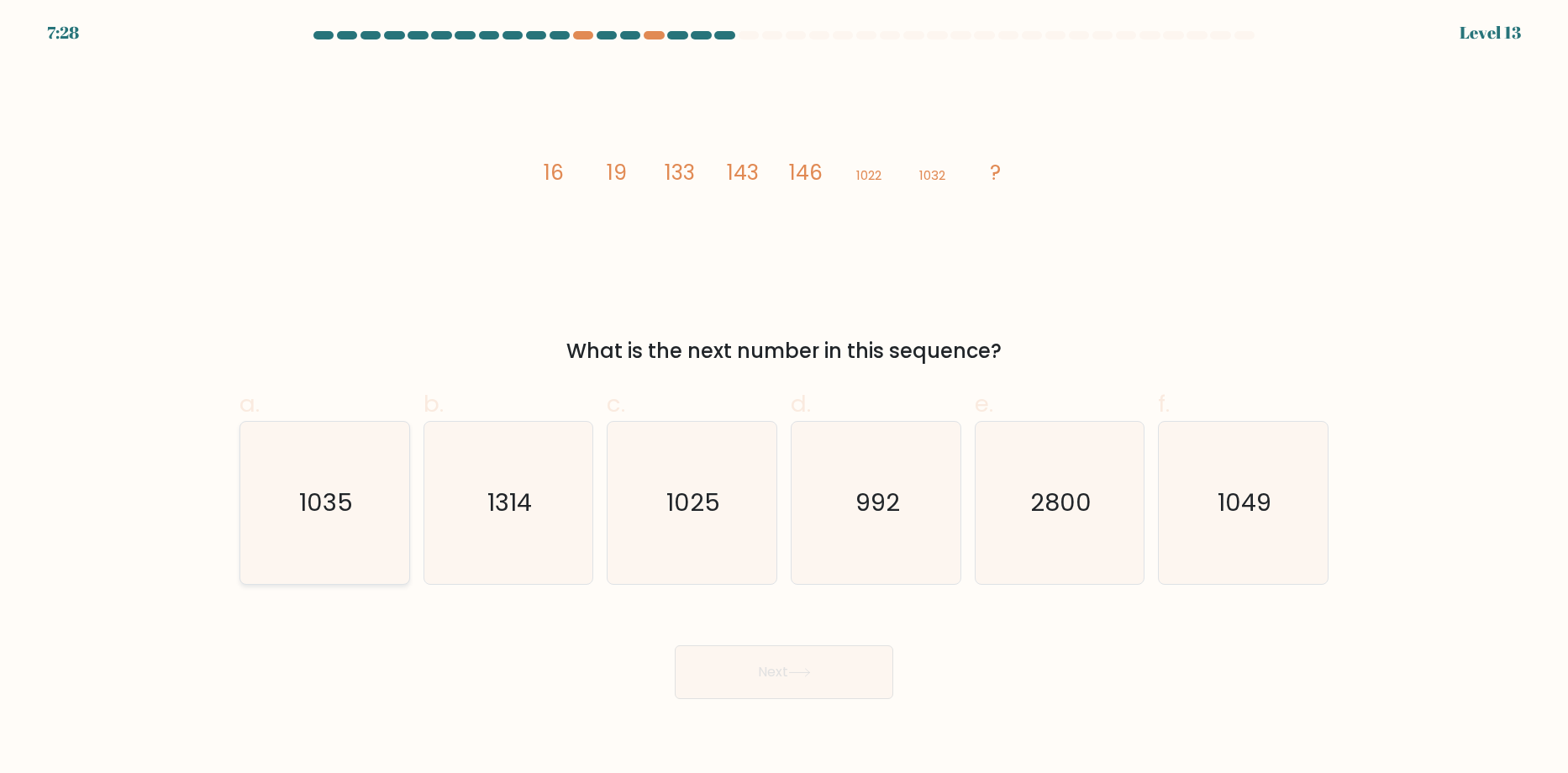
click at [387, 461] on icon "1035" at bounding box center [325, 503] width 162 height 162
click at [784, 398] on input "a. 1035" at bounding box center [784, 392] width 1 height 11
radio input "true"
click at [745, 687] on button "Next" at bounding box center [784, 672] width 219 height 53
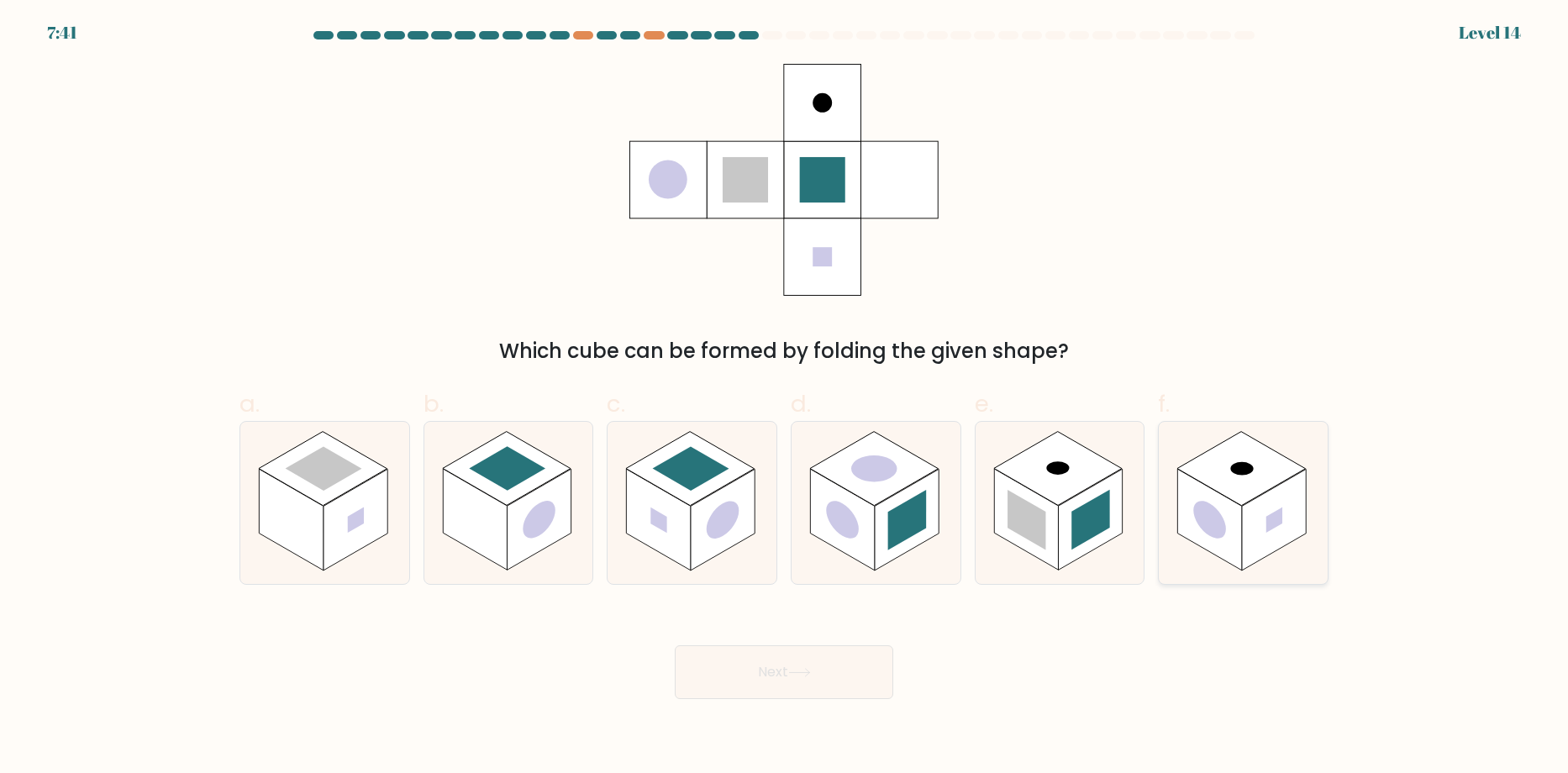
click at [1266, 507] on rect at bounding box center [1274, 521] width 64 height 102
click at [785, 398] on input "f." at bounding box center [784, 392] width 1 height 11
radio input "true"
click at [1022, 502] on rect at bounding box center [1027, 520] width 39 height 60
click at [785, 398] on input "e." at bounding box center [784, 392] width 1 height 11
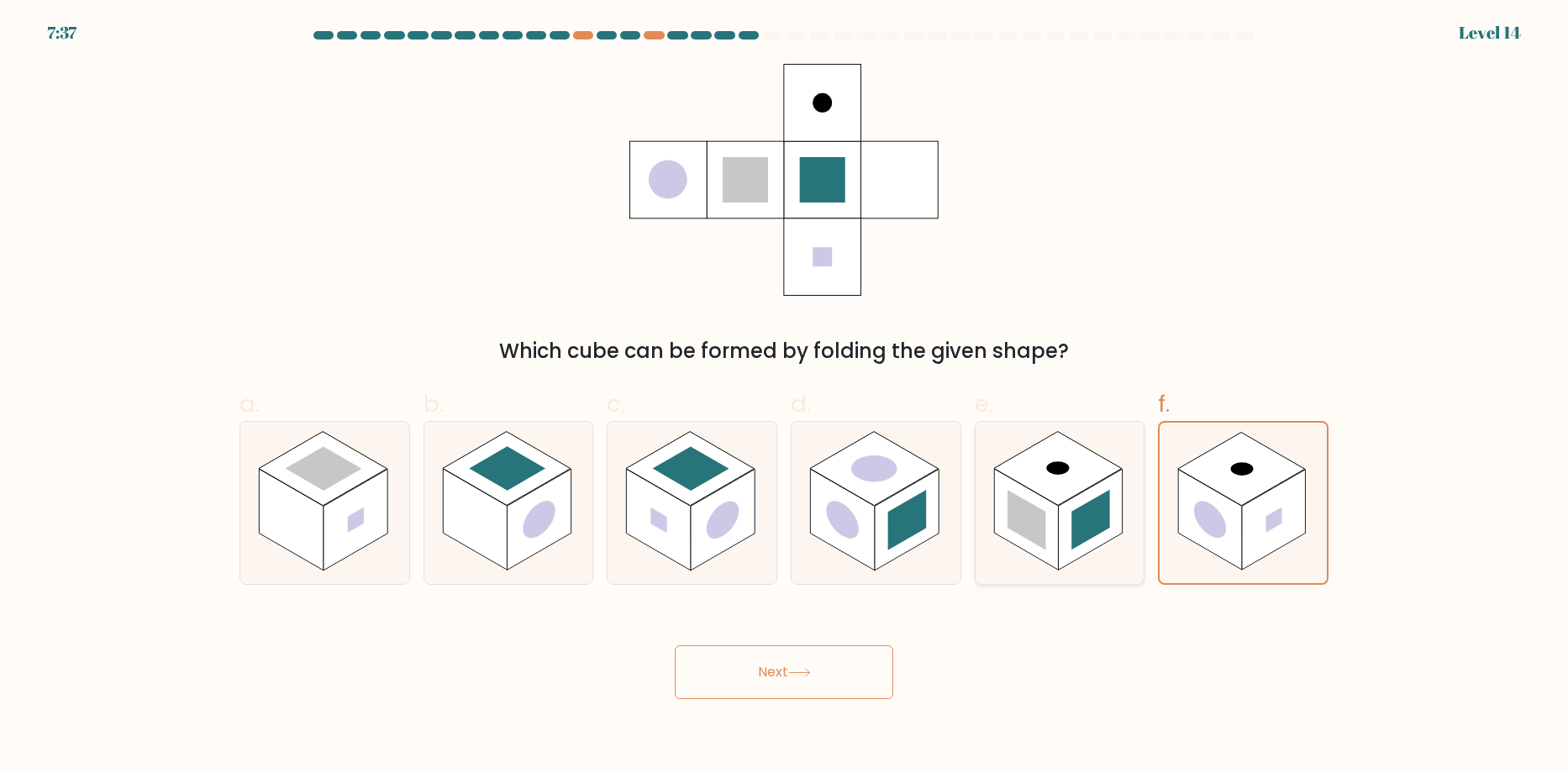
radio input "true"
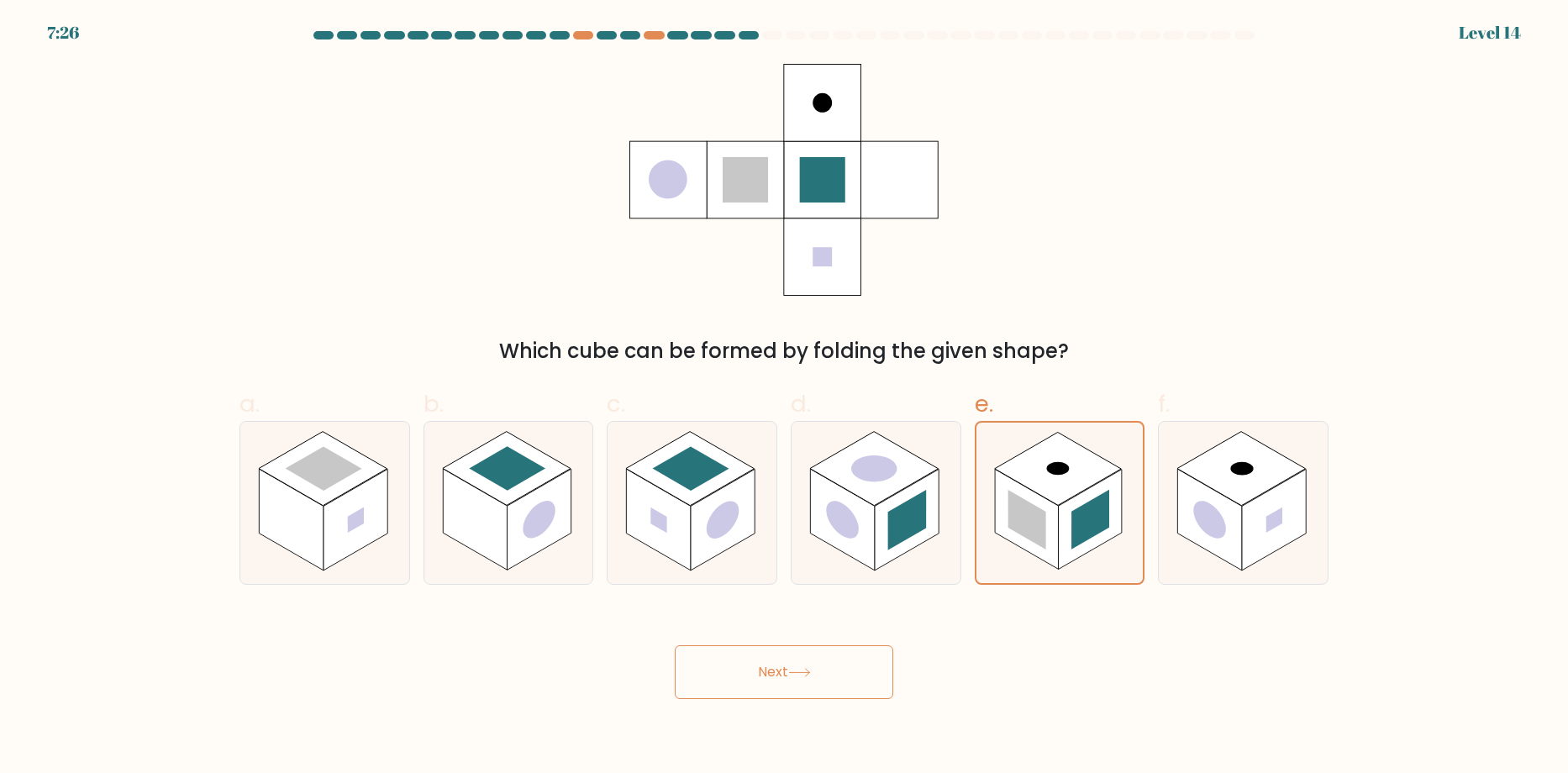
click at [807, 668] on icon at bounding box center [799, 672] width 23 height 9
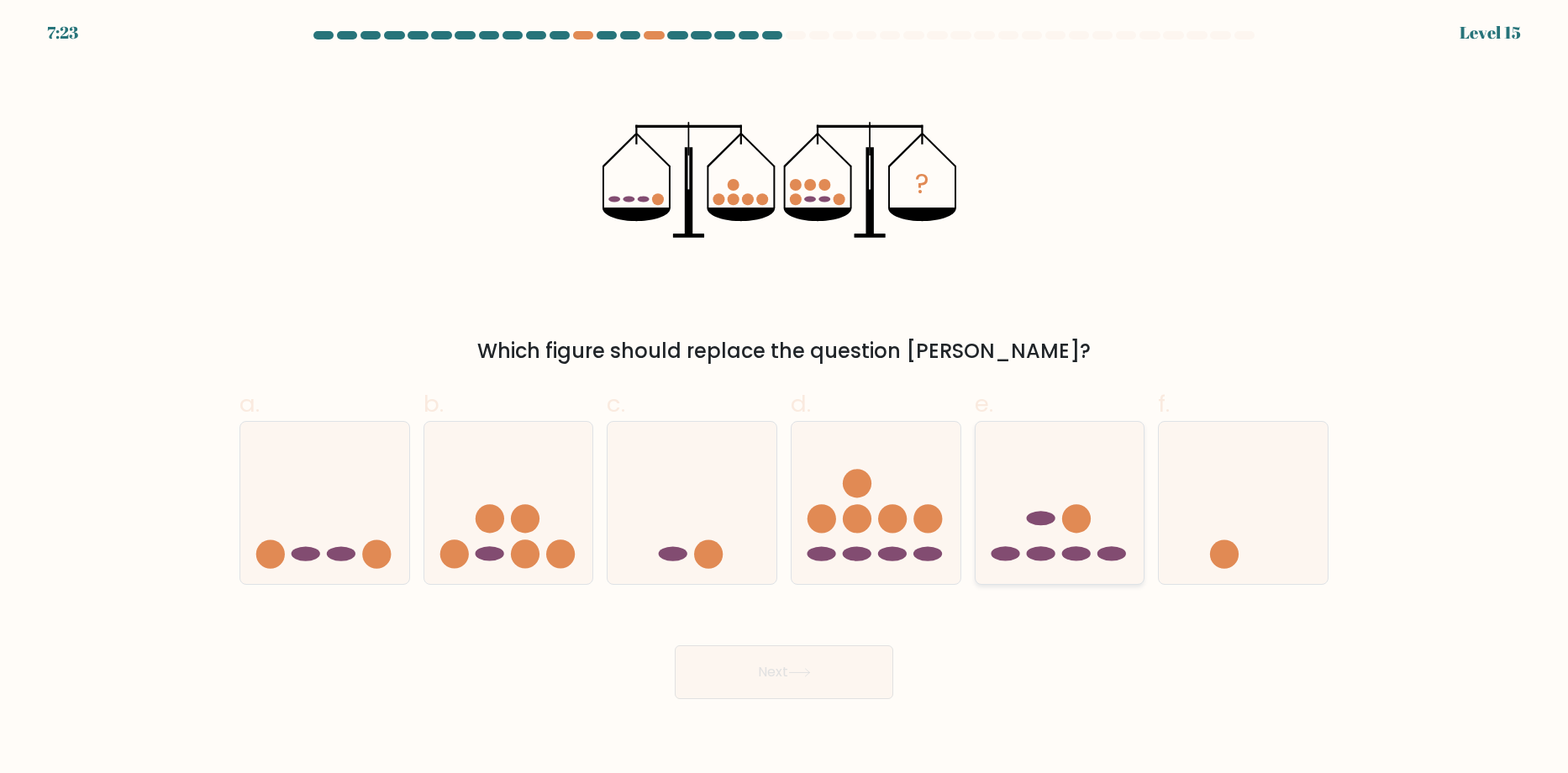
click at [1041, 504] on icon at bounding box center [1060, 503] width 169 height 140
click at [785, 398] on input "e." at bounding box center [784, 392] width 1 height 11
radio input "true"
click at [837, 677] on button "Next" at bounding box center [784, 672] width 219 height 53
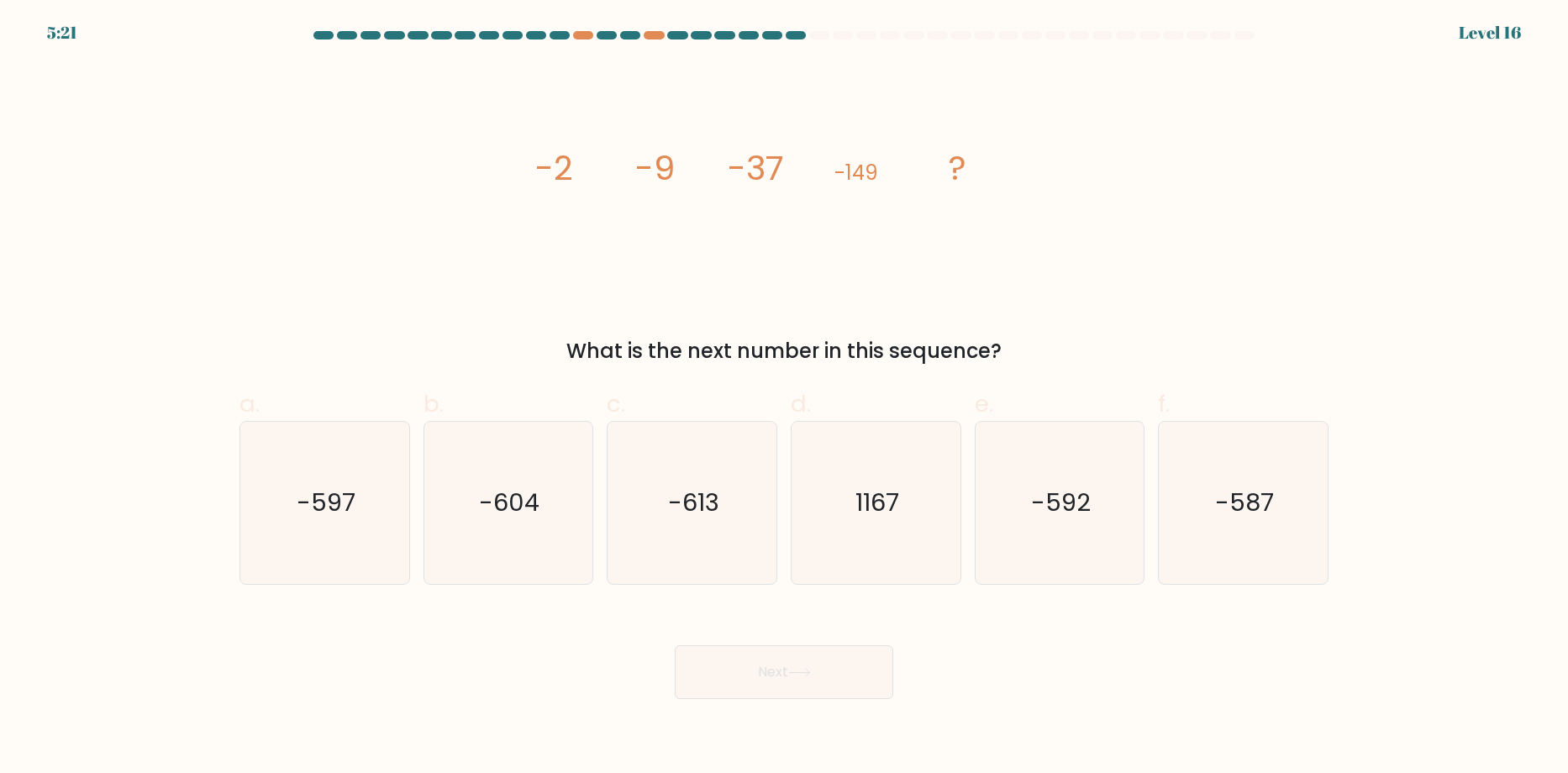
drag, startPoint x: 815, startPoint y: 31, endPoint x: 787, endPoint y: 42, distance: 30.1
click at [815, 33] on div at bounding box center [820, 35] width 20 height 8
